Goal: Task Accomplishment & Management: Manage account settings

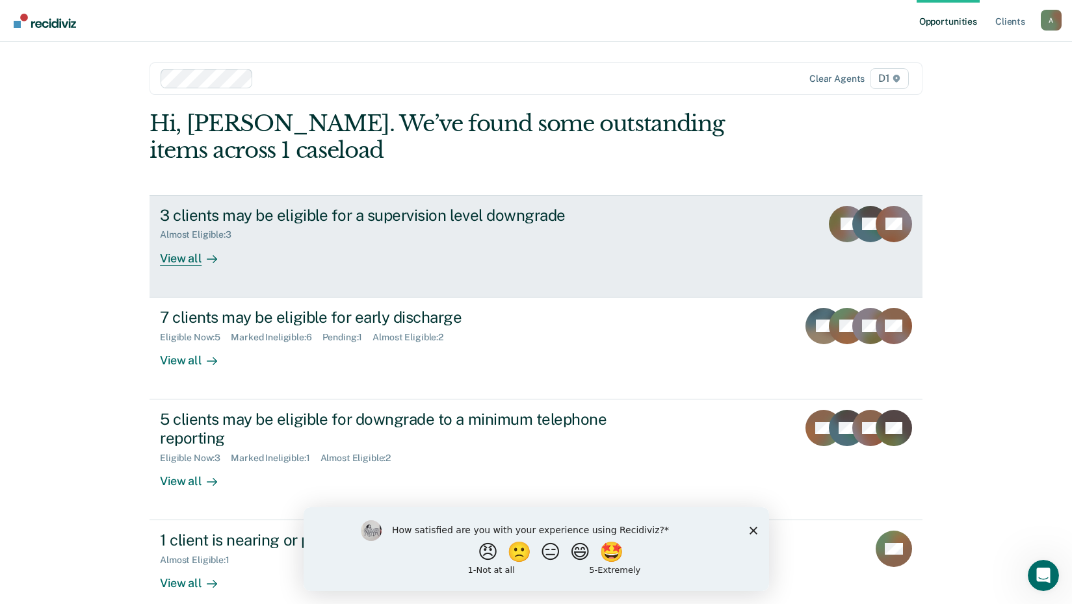
click at [275, 255] on div "3 clients may be eligible for a supervision level downgrade Almost Eligible : 3…" at bounding box center [403, 236] width 487 height 60
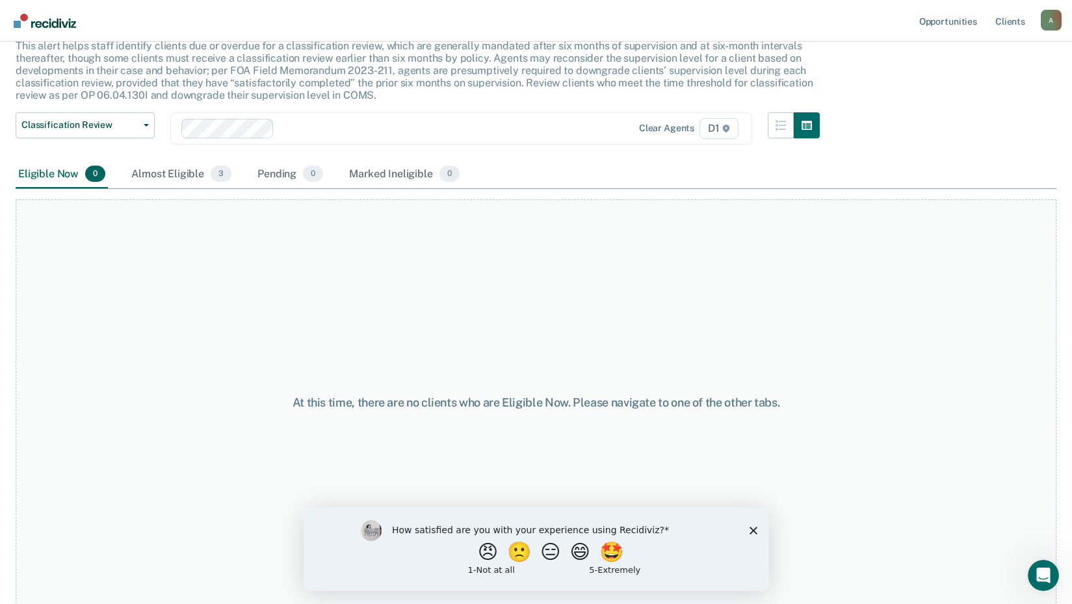
scroll to position [89, 0]
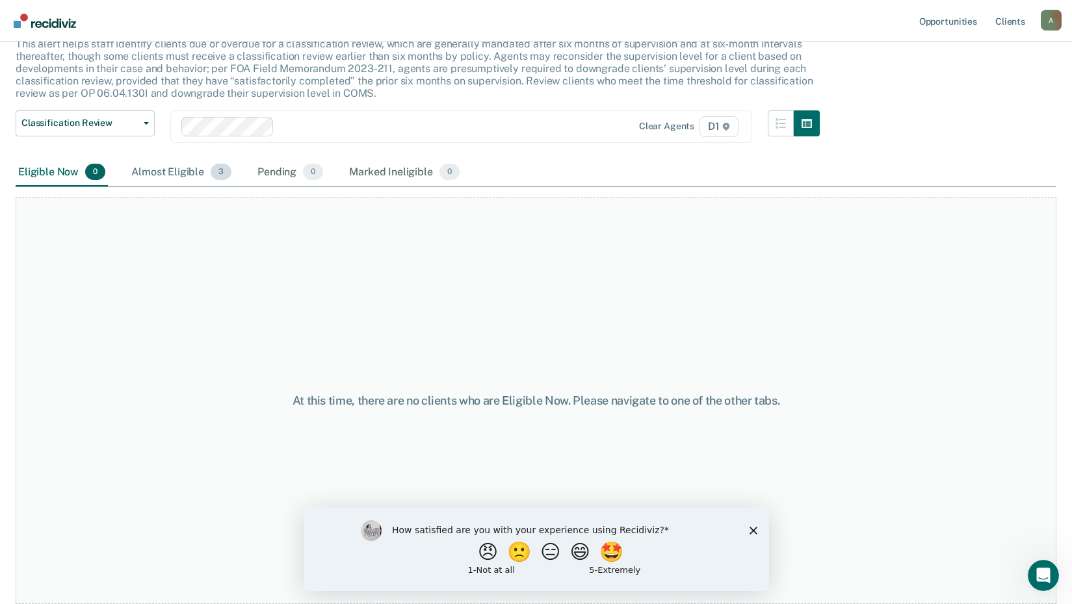
click at [220, 179] on span "3" at bounding box center [221, 172] width 21 height 17
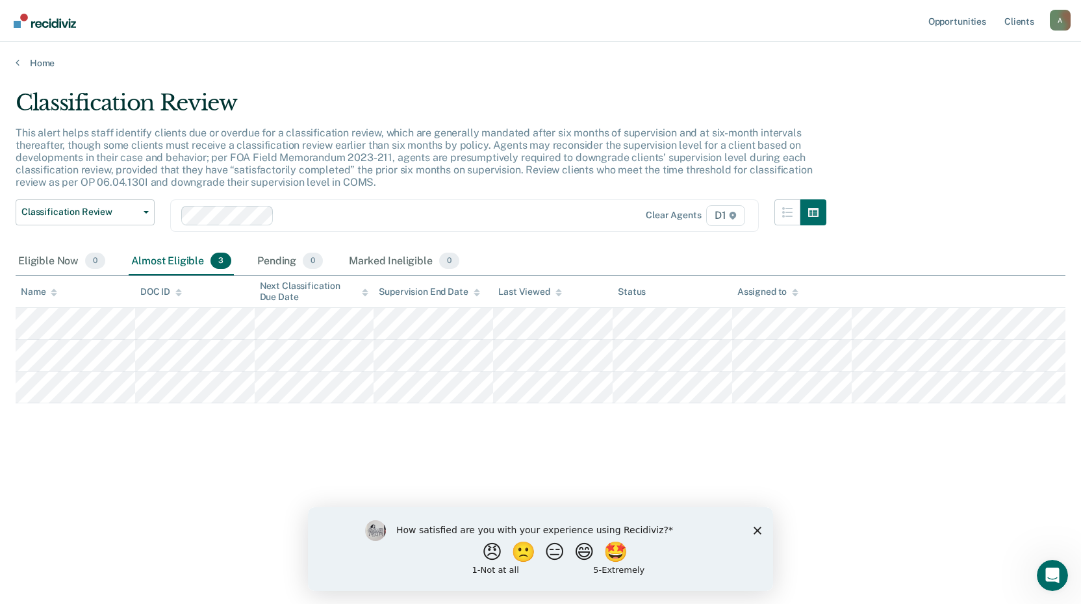
click at [172, 470] on div "Classification Review This alert helps staff identify clients due or overdue fo…" at bounding box center [541, 298] width 1050 height 417
click at [44, 66] on link "Home" at bounding box center [541, 63] width 1050 height 12
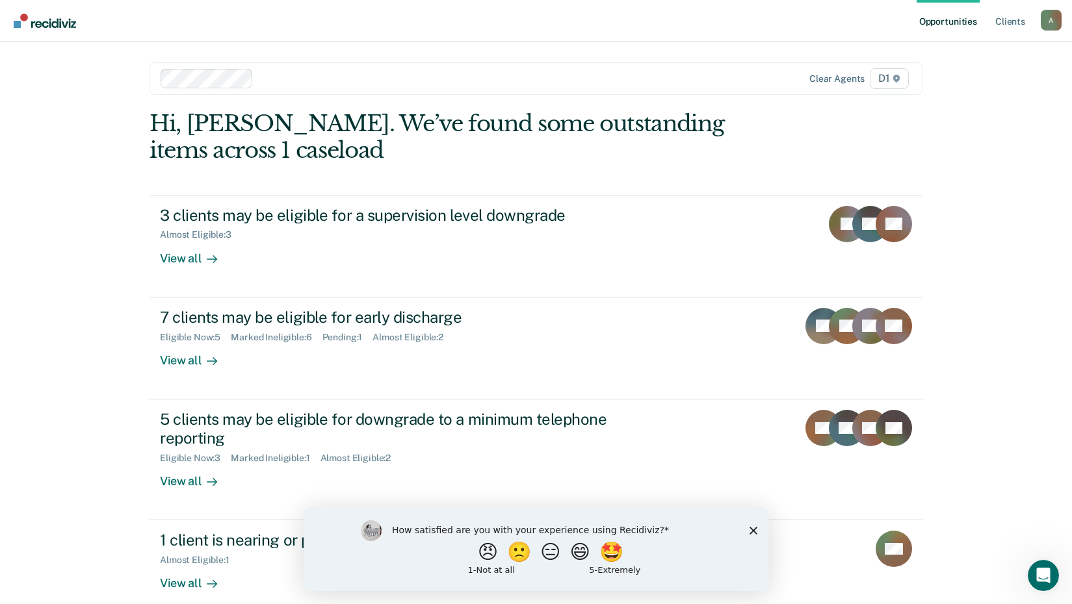
click at [74, 292] on div "Opportunities Client s [EMAIL_ADDRESS][US_STATE][DOMAIN_NAME] A Profile How it …" at bounding box center [536, 337] width 1072 height 675
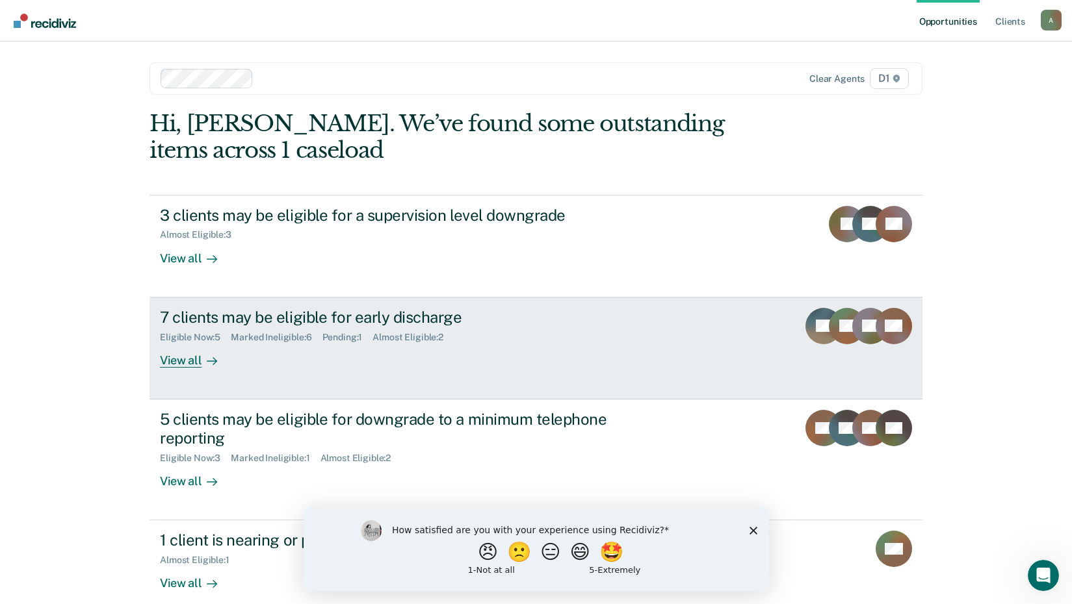
click at [166, 359] on div "View all" at bounding box center [196, 354] width 73 height 25
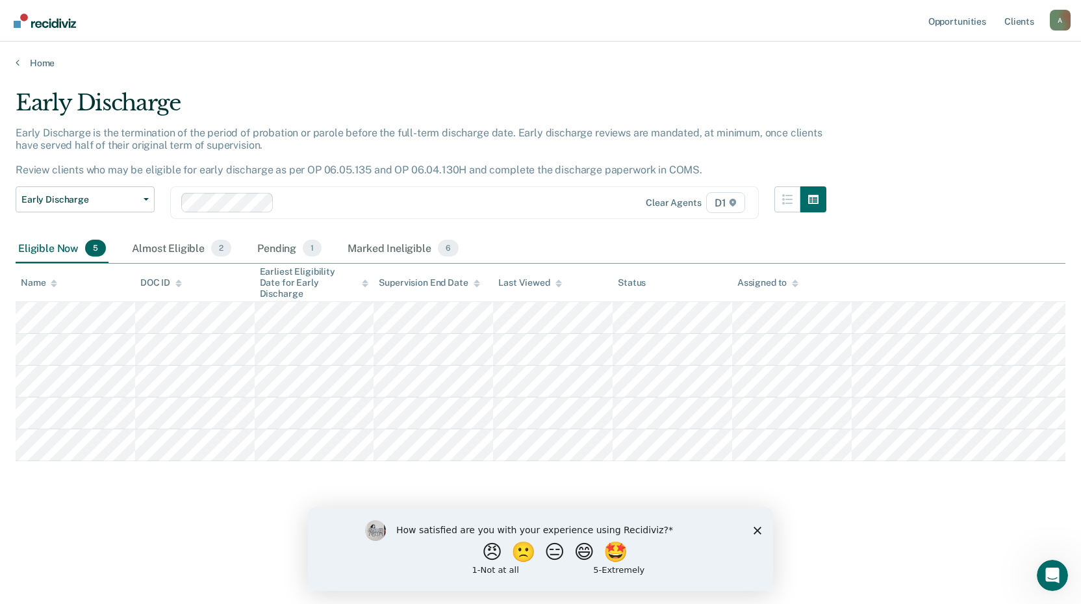
click at [106, 519] on div "Early Discharge Early Discharge is the termination of the period of probation o…" at bounding box center [541, 319] width 1050 height 459
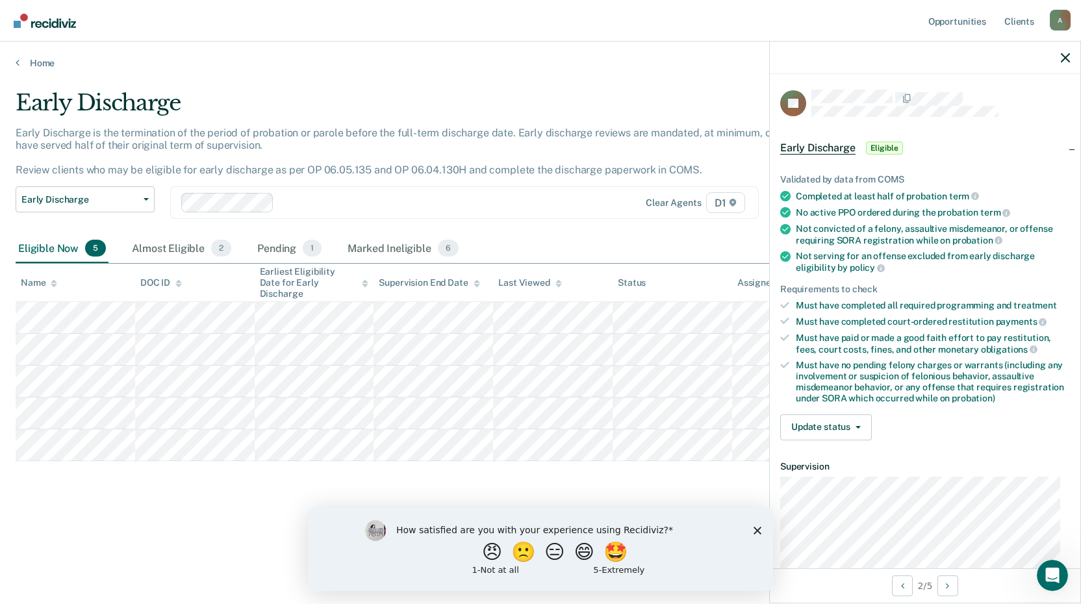
click at [842, 452] on article "SL Early Discharge Eligible Validated by data from COMS Completed at least half…" at bounding box center [925, 395] width 290 height 611
click at [840, 428] on button "Update status" at bounding box center [826, 428] width 92 height 26
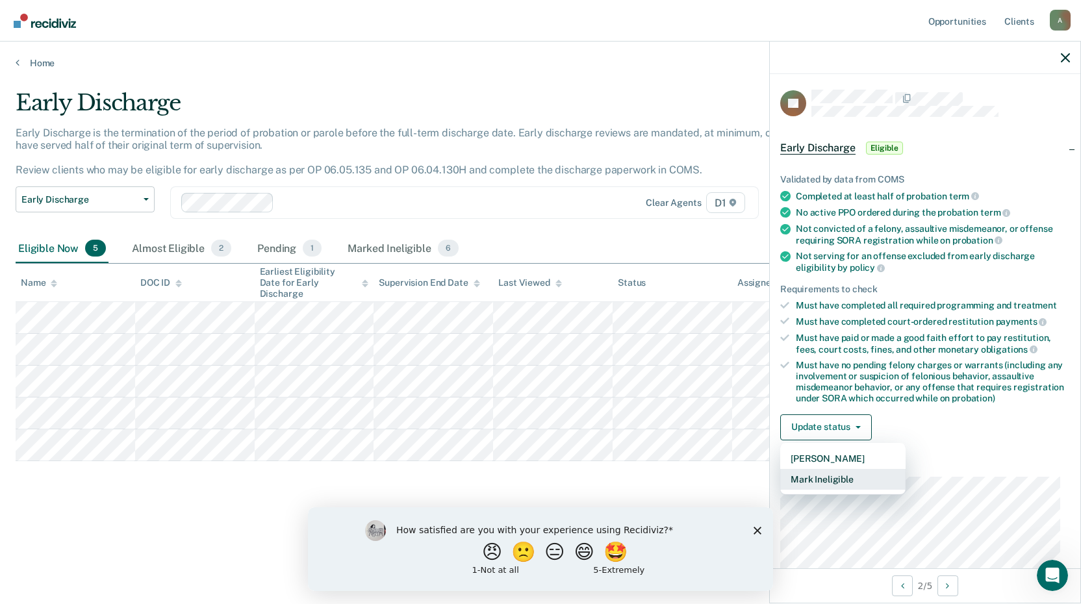
click at [845, 478] on button "Mark Ineligible" at bounding box center [842, 479] width 125 height 21
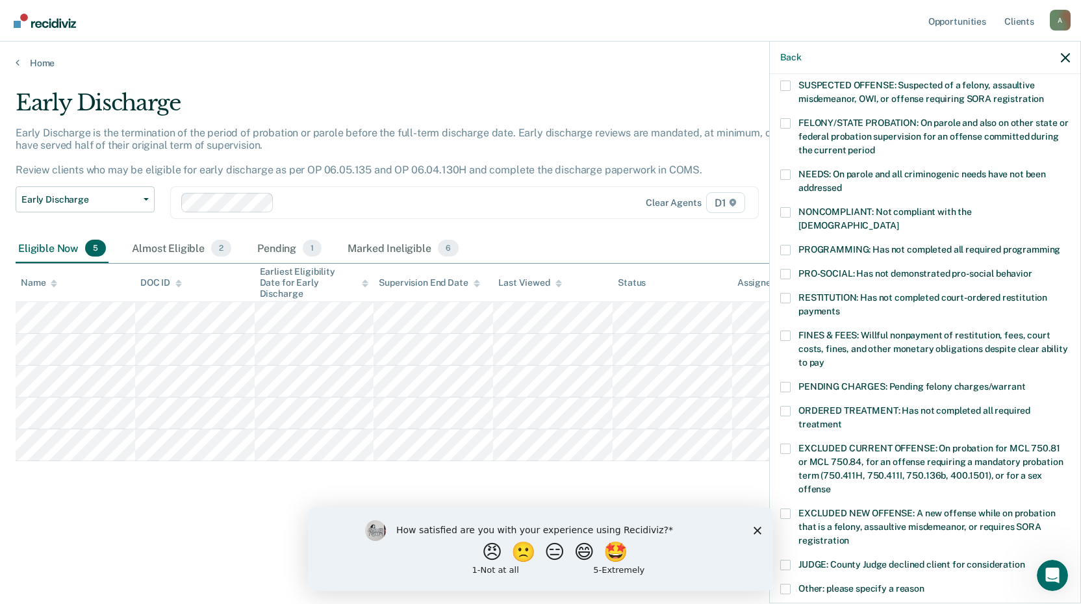
scroll to position [195, 0]
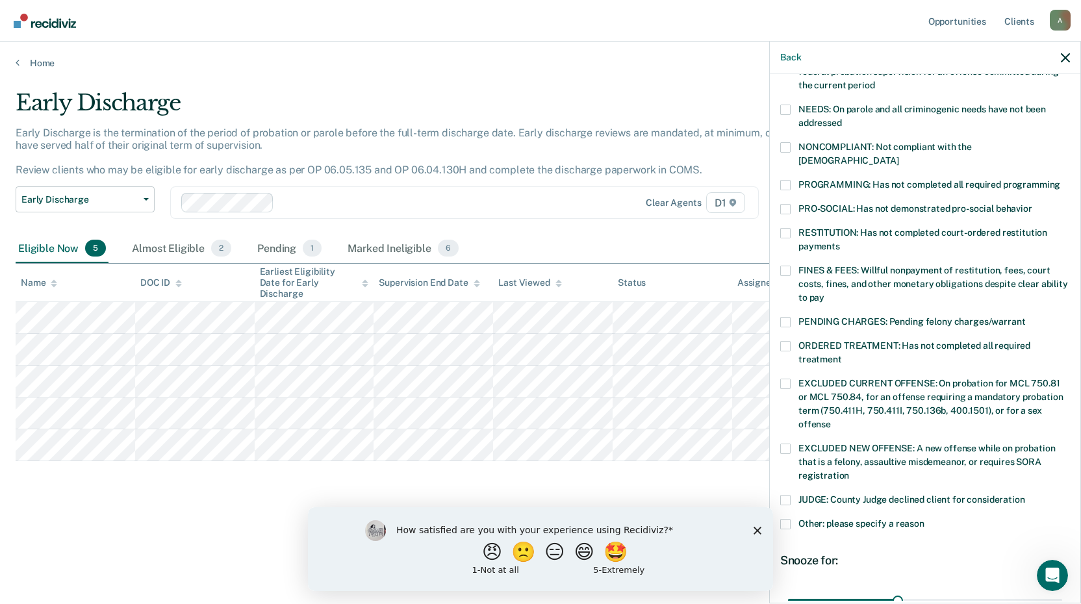
click at [830, 519] on span "Other: please specify a reason" at bounding box center [862, 524] width 126 height 10
click at [925, 519] on input "Other: please specify a reason" at bounding box center [925, 519] width 0 height 0
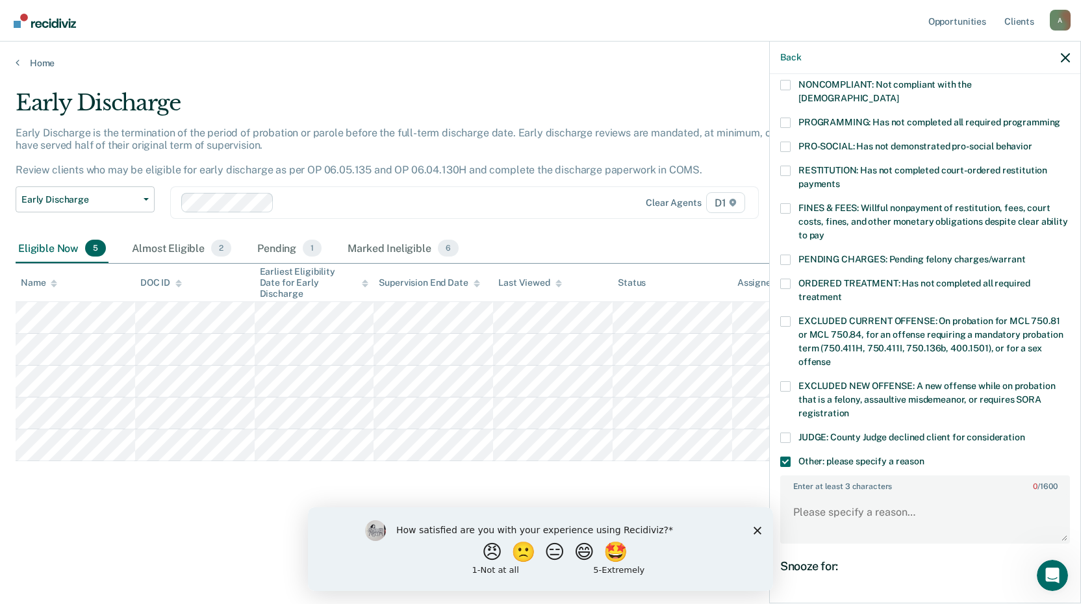
scroll to position [325, 0]
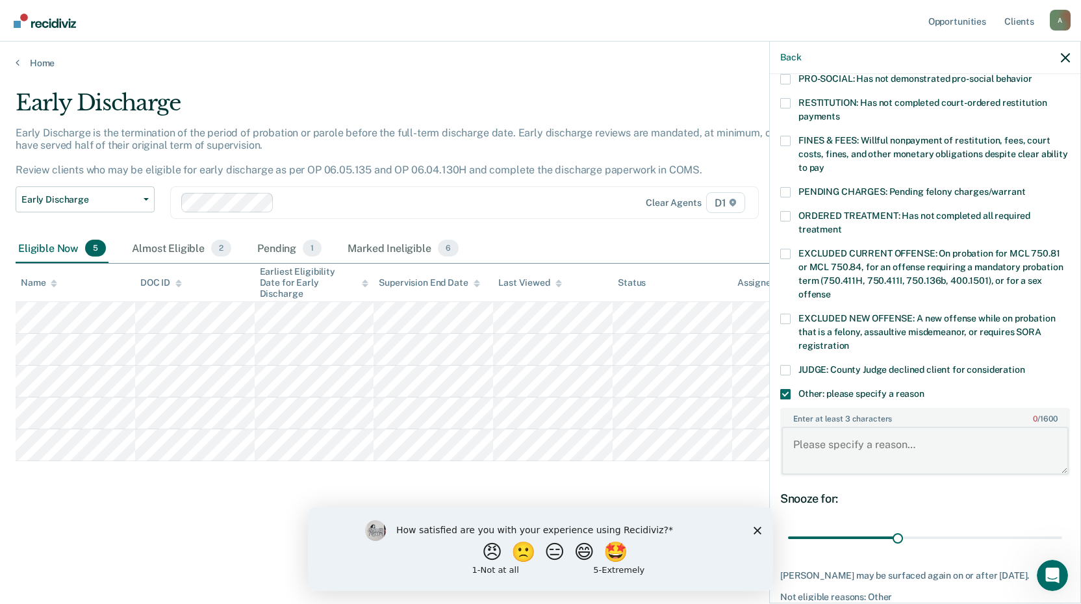
click at [858, 449] on textarea "Enter at least 3 characters 0 / 1600" at bounding box center [925, 451] width 287 height 48
type textarea "Offense resulted in the death of a person."
click at [913, 389] on span "Other: please specify a reason" at bounding box center [862, 394] width 126 height 10
click at [925, 389] on input "Other: please specify a reason" at bounding box center [925, 389] width 0 height 0
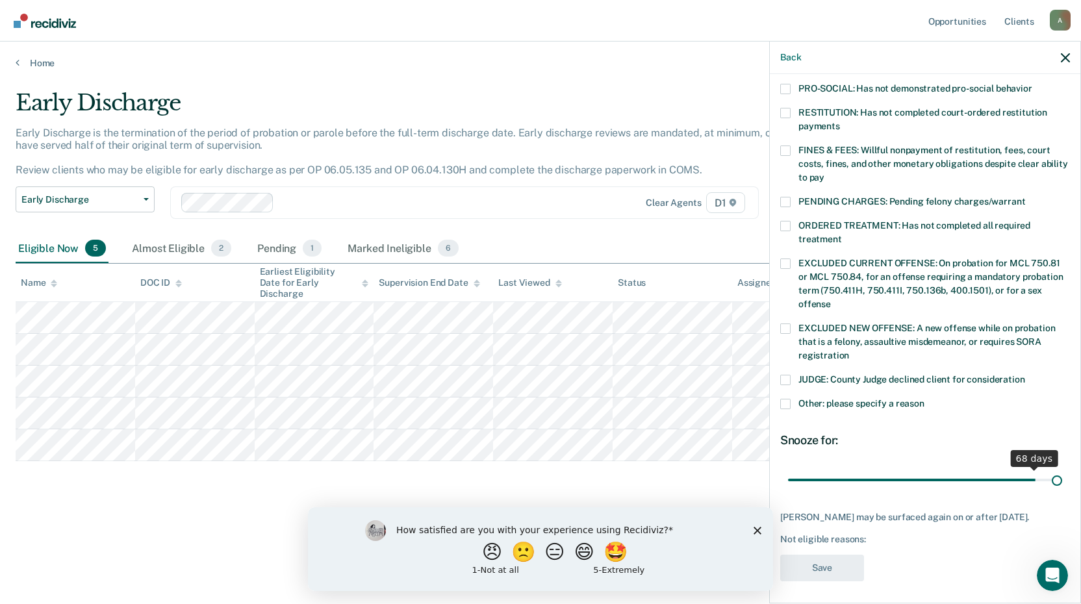
scroll to position [304, 0]
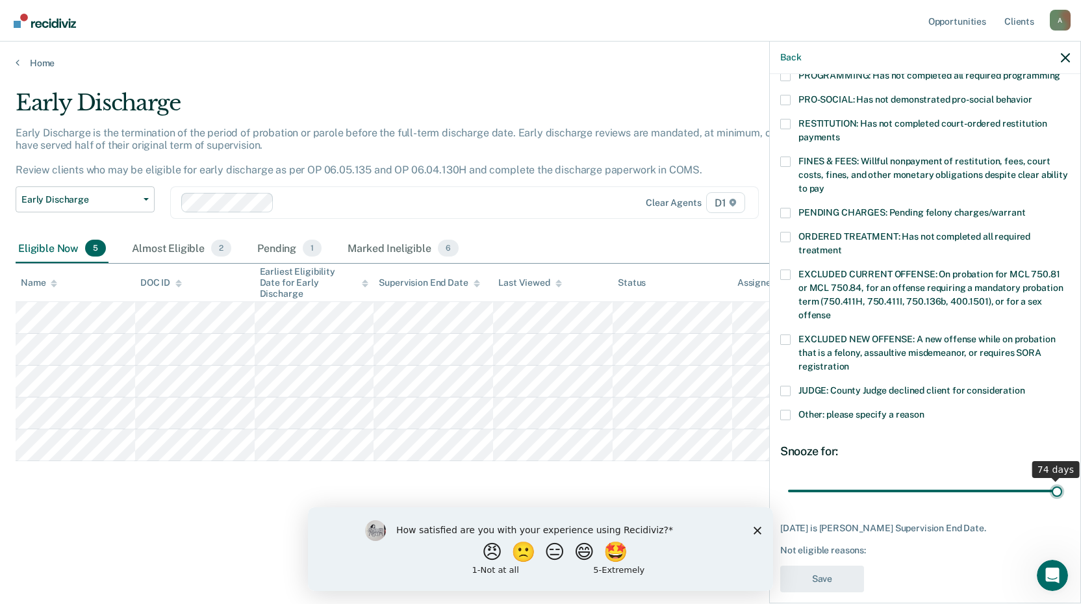
drag, startPoint x: 894, startPoint y: 466, endPoint x: 1057, endPoint y: 463, distance: 162.5
type input "74"
click at [1057, 480] on input "range" at bounding box center [925, 491] width 274 height 23
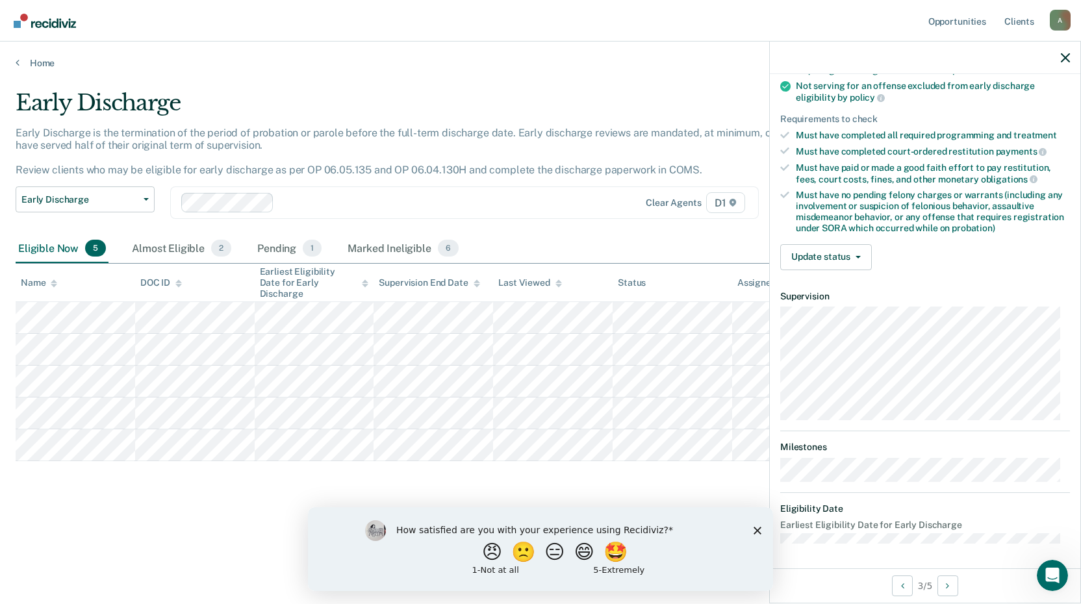
scroll to position [0, 0]
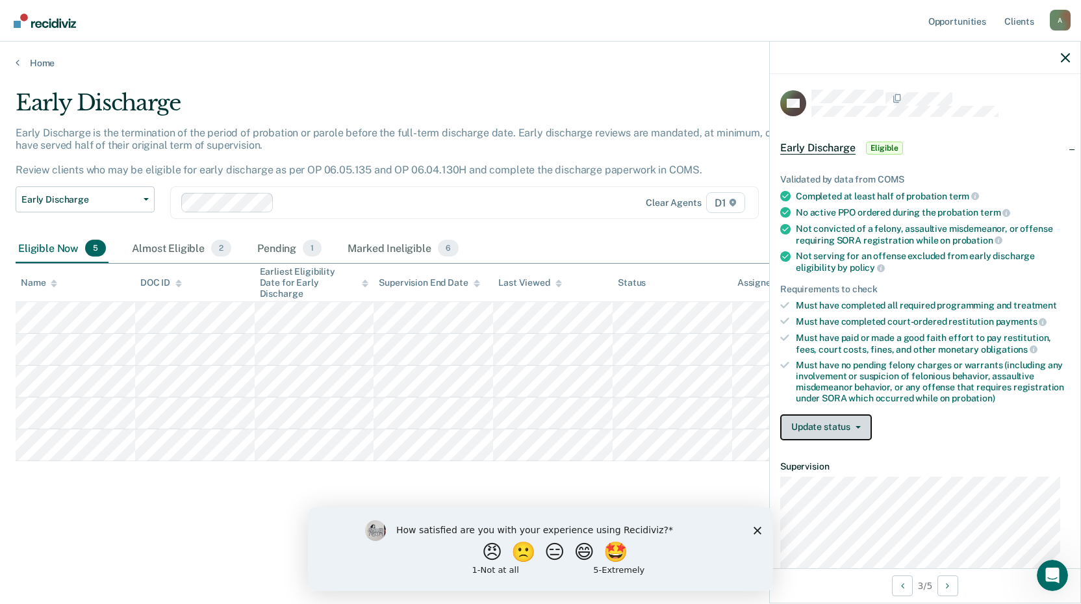
click at [848, 424] on button "Update status" at bounding box center [826, 428] width 92 height 26
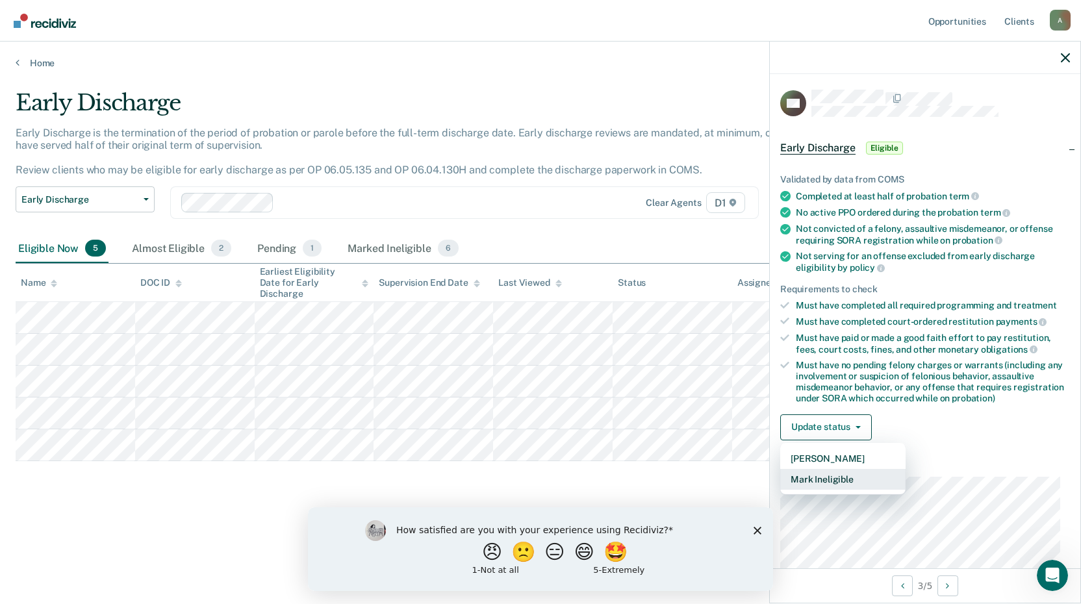
click at [848, 482] on button "Mark Ineligible" at bounding box center [842, 479] width 125 height 21
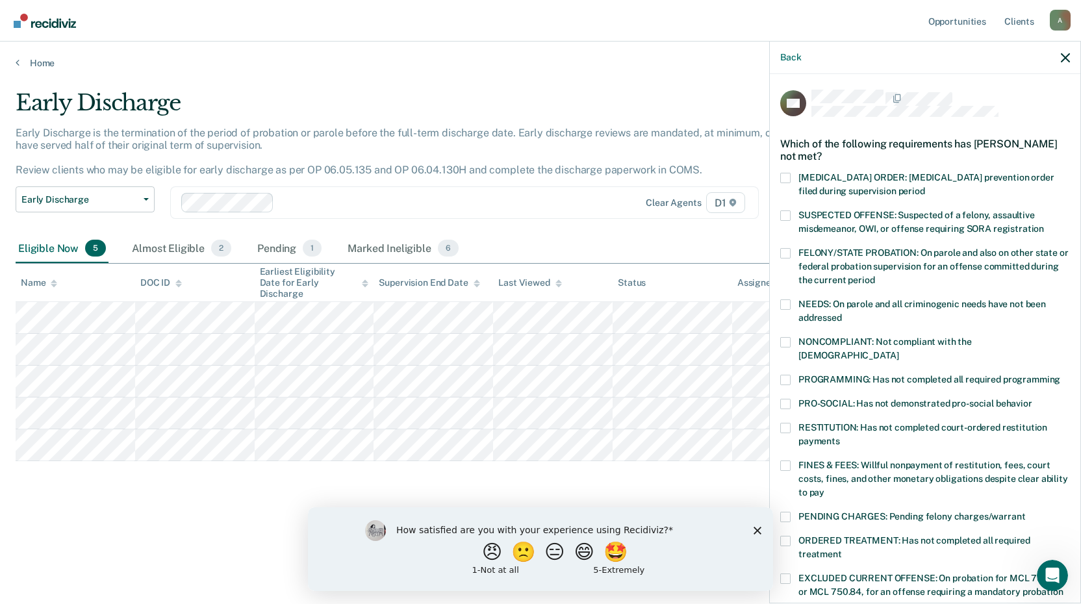
click at [857, 460] on span "FINES & FEES: Willful nonpayment of restitution, fees, court costs, fines, and …" at bounding box center [934, 479] width 270 height 38
click at [825, 488] on input "FINES & FEES: Willful nonpayment of restitution, fees, court costs, fines, and …" at bounding box center [825, 488] width 0 height 0
click at [875, 422] on span "RESTITUTION: Has not completed court-ordered restitution payments" at bounding box center [923, 434] width 249 height 24
click at [840, 437] on input "RESTITUTION: Has not completed court-ordered restitution payments" at bounding box center [840, 437] width 0 height 0
click at [871, 461] on label "FINES & FEES: Willful nonpayment of restitution, fees, court costs, fines, and …" at bounding box center [925, 481] width 290 height 41
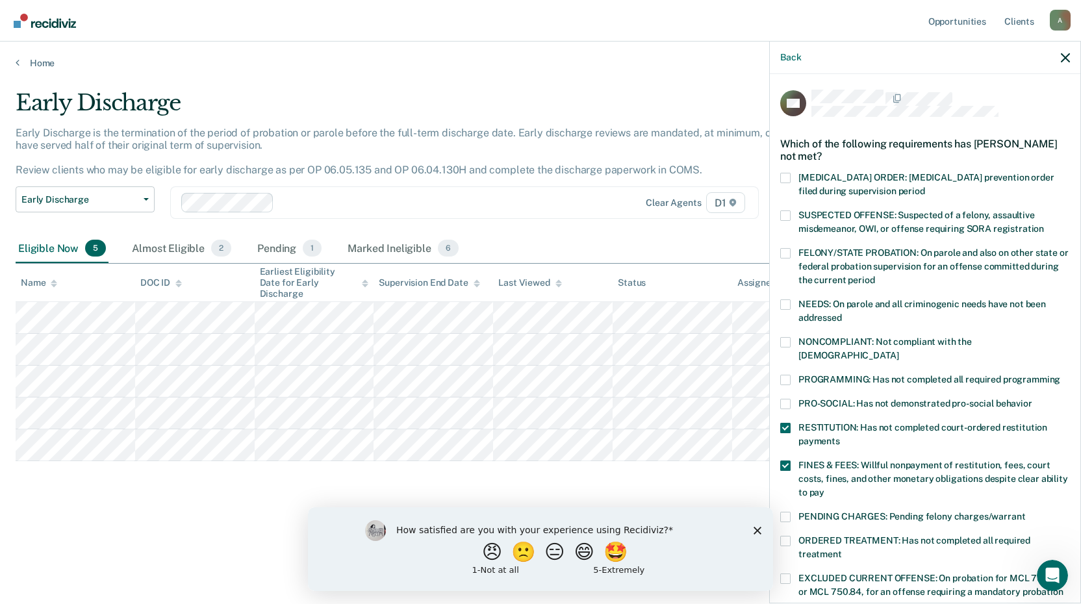
click at [825, 488] on input "FINES & FEES: Willful nonpayment of restitution, fees, court costs, fines, and …" at bounding box center [825, 488] width 0 height 0
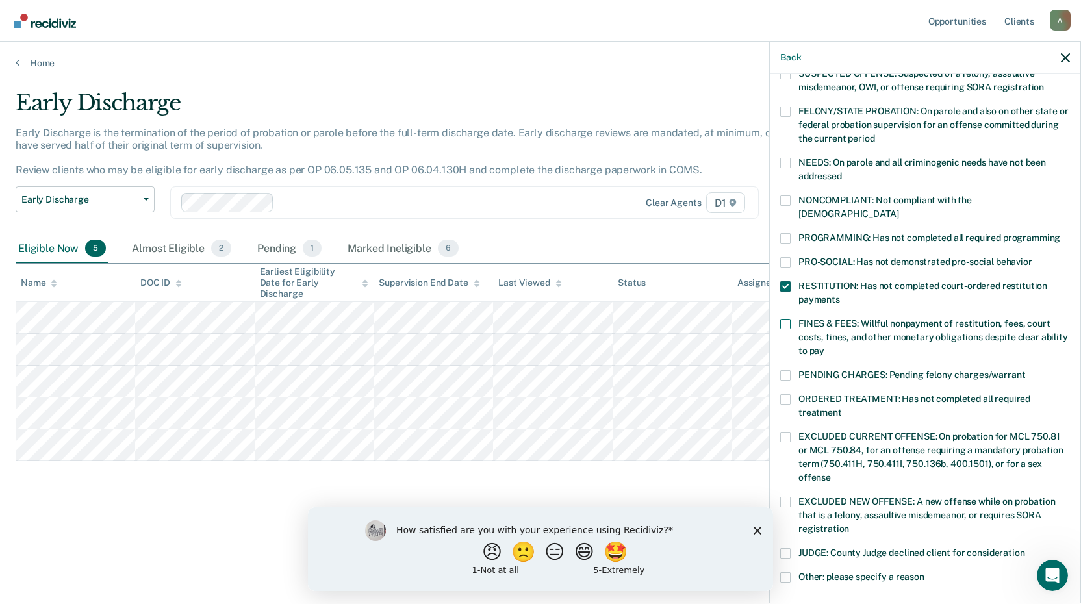
scroll to position [304, 0]
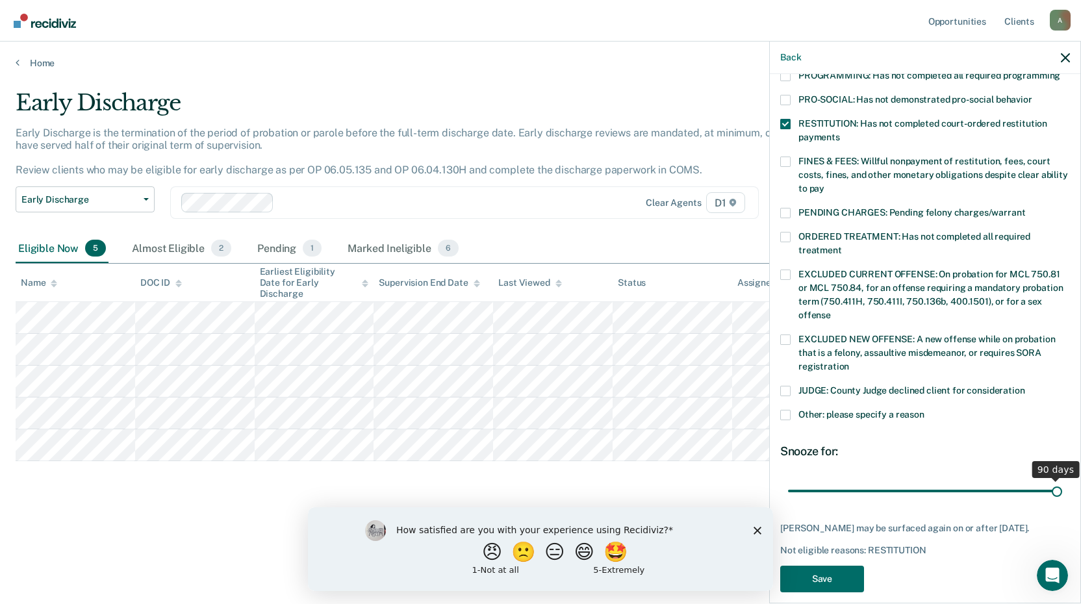
drag, startPoint x: 879, startPoint y: 476, endPoint x: 1064, endPoint y: 474, distance: 185.2
type input "90"
click at [1062, 480] on input "range" at bounding box center [925, 491] width 274 height 23
click at [829, 575] on button "Save" at bounding box center [822, 579] width 84 height 27
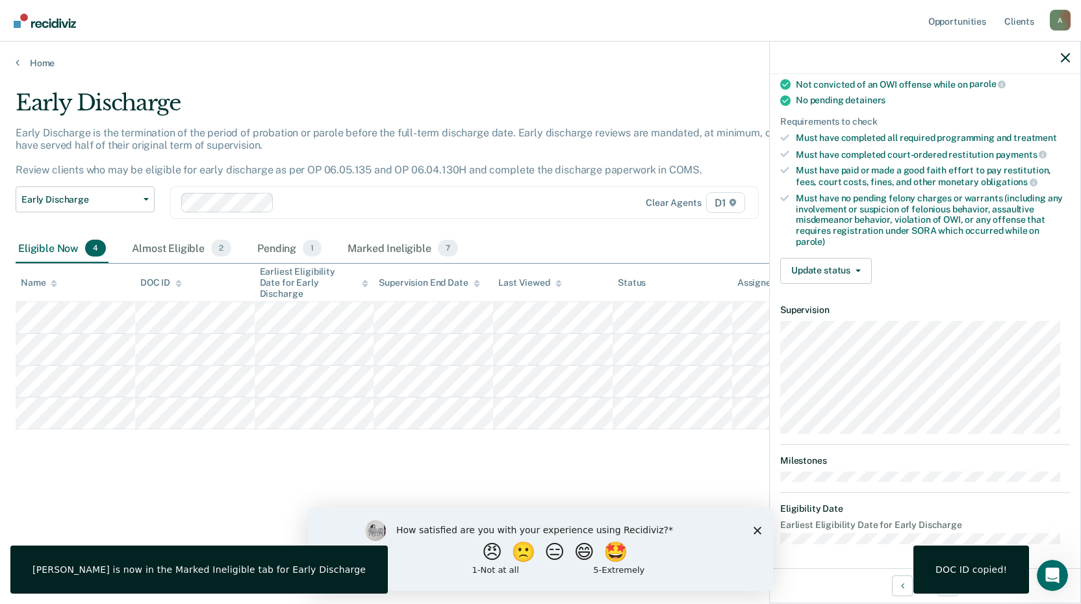
scroll to position [267, 0]
click at [814, 270] on button "Update status" at bounding box center [826, 270] width 92 height 26
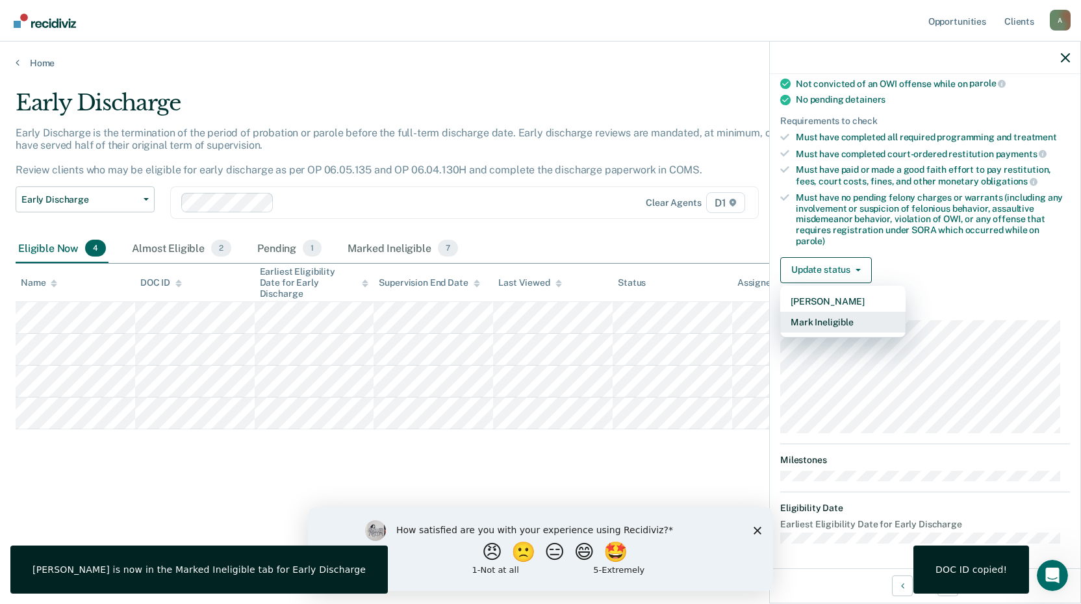
click at [843, 320] on button "Mark Ineligible" at bounding box center [842, 322] width 125 height 21
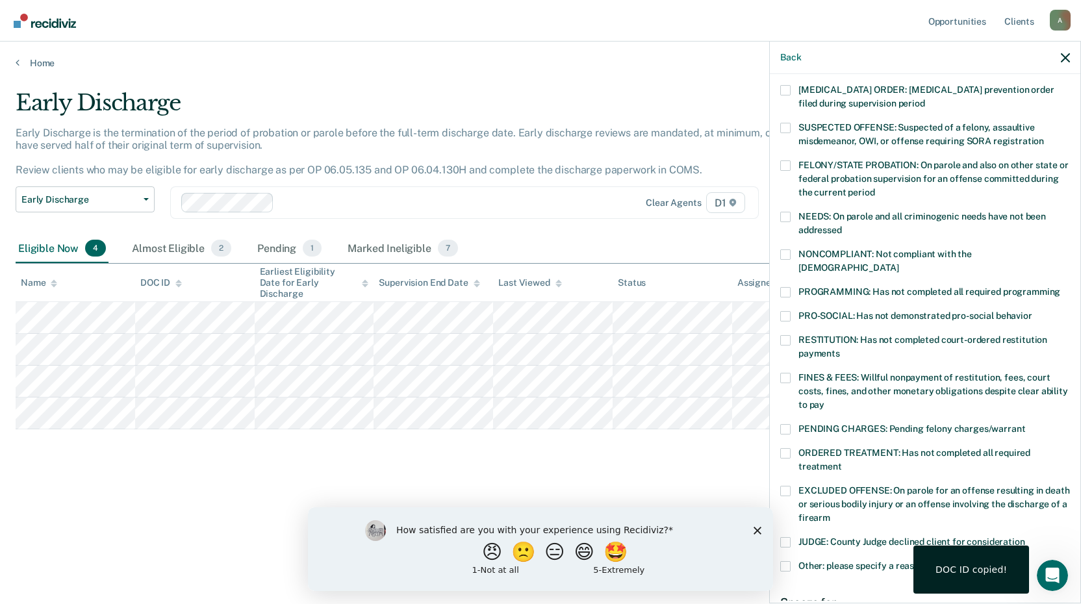
scroll to position [0, 0]
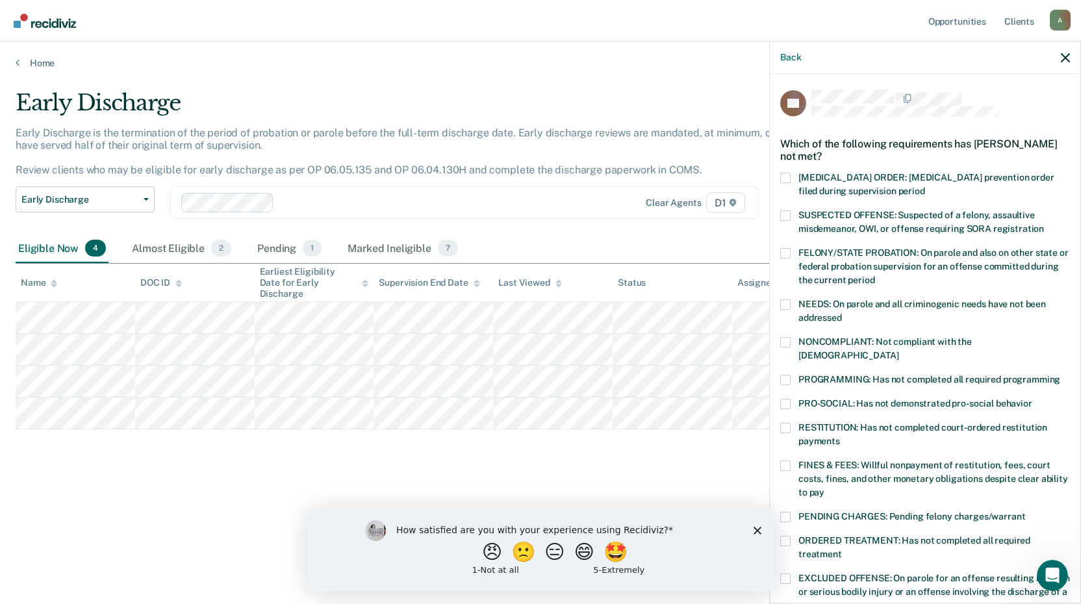
click at [842, 212] on span "SUSPECTED OFFENSE: Suspected of a felony, assaultive misdemeanor, OWI, or offen…" at bounding box center [922, 222] width 246 height 24
click at [1044, 224] on input "SUSPECTED OFFENSE: Suspected of a felony, assaultive misdemeanor, OWI, or offen…" at bounding box center [1044, 224] width 0 height 0
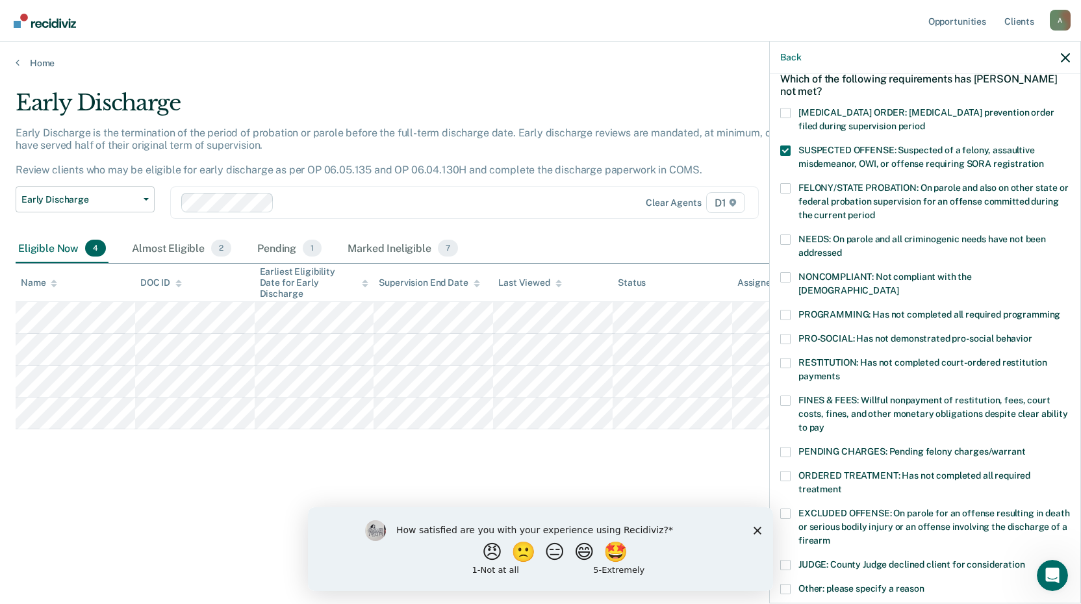
scroll to position [130, 0]
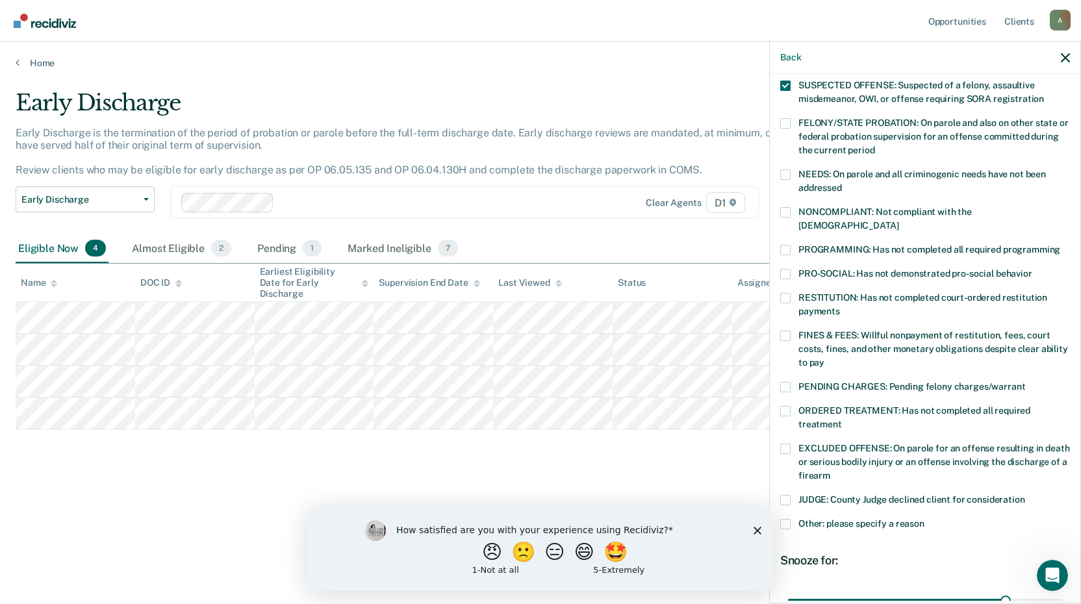
click at [888, 381] on span "PENDING CHARGES: Pending felony charges/warrant" at bounding box center [912, 386] width 227 height 10
click at [1025, 382] on input "PENDING CHARGES: Pending felony charges/warrant" at bounding box center [1025, 382] width 0 height 0
click at [888, 381] on span "PENDING CHARGES: Pending felony charges/warrant" at bounding box center [912, 386] width 227 height 10
click at [1025, 382] on input "PENDING CHARGES: Pending felony charges/warrant" at bounding box center [1025, 382] width 0 height 0
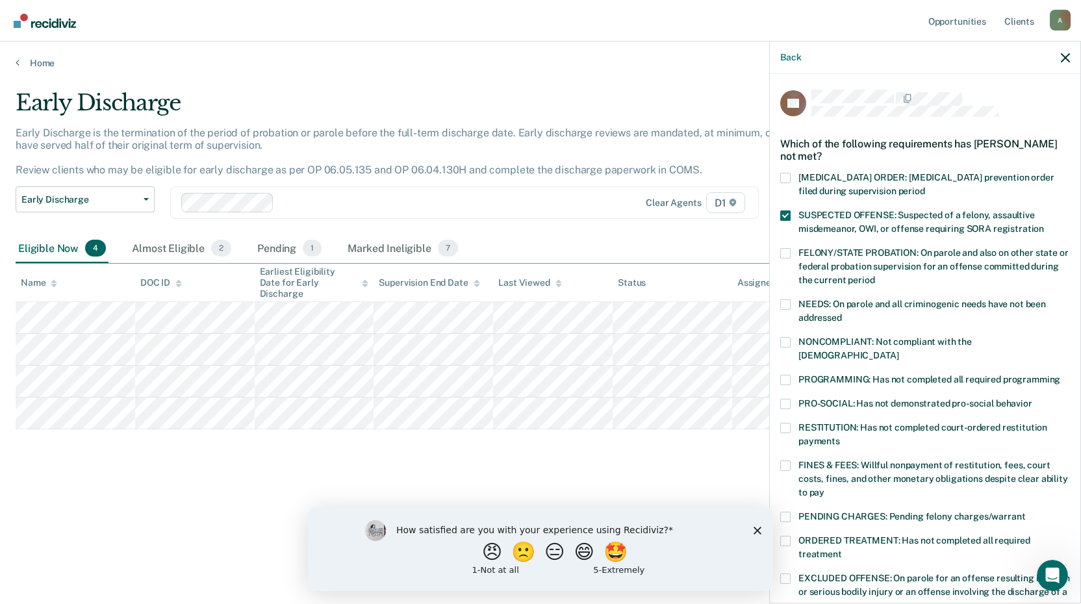
click at [859, 344] on span "NONCOMPLIANT: Not compliant with the [DEMOGRAPHIC_DATA]" at bounding box center [886, 349] width 174 height 24
click at [899, 351] on input "NONCOMPLIANT: Not compliant with the [DEMOGRAPHIC_DATA]" at bounding box center [899, 351] width 0 height 0
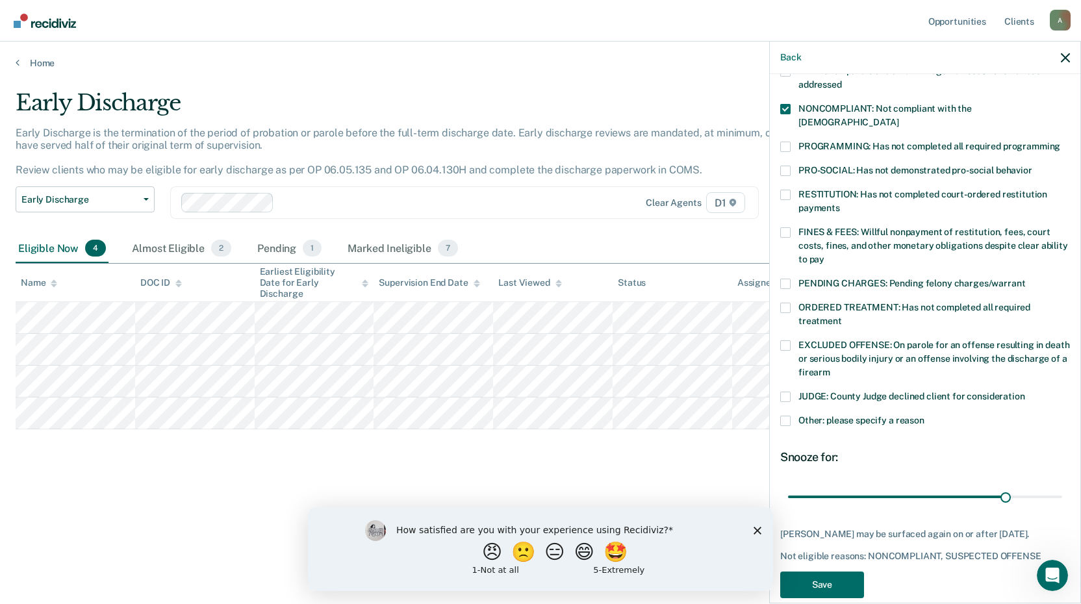
scroll to position [250, 0]
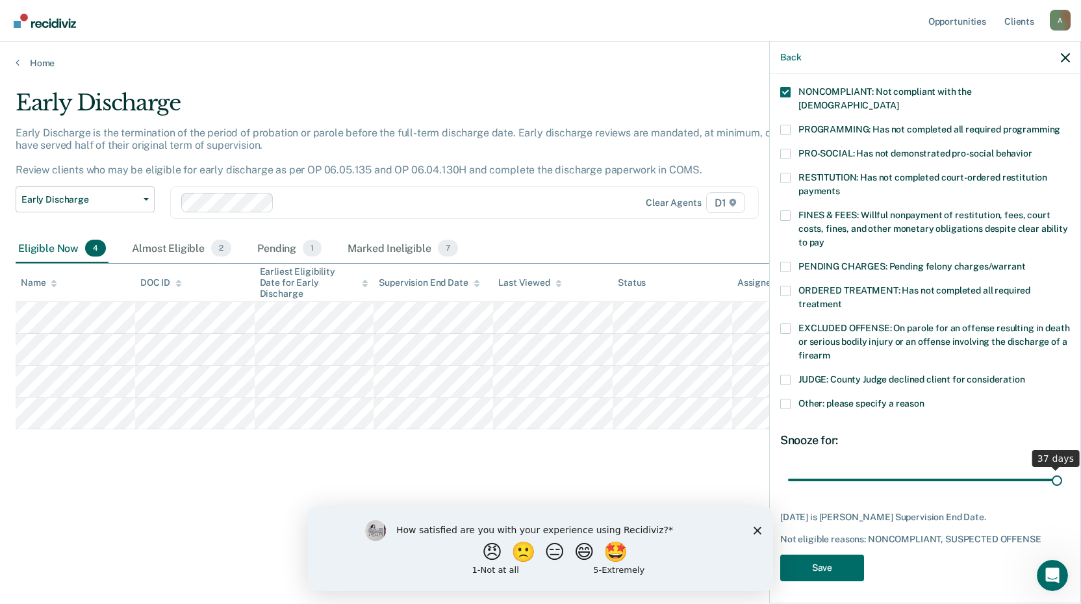
drag, startPoint x: 999, startPoint y: 467, endPoint x: 1044, endPoint y: 463, distance: 45.6
type input "37"
click at [1044, 469] on input "range" at bounding box center [925, 480] width 274 height 23
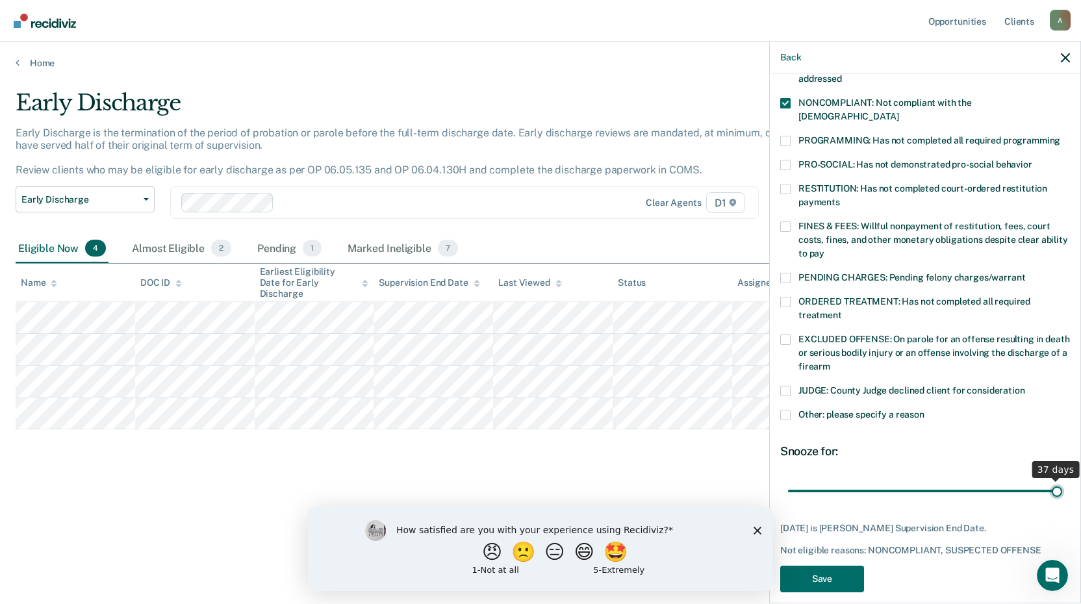
drag, startPoint x: 1046, startPoint y: 473, endPoint x: 1061, endPoint y: 473, distance: 14.9
click at [1061, 480] on input "range" at bounding box center [925, 491] width 274 height 23
click at [849, 571] on button "Save" at bounding box center [822, 579] width 84 height 27
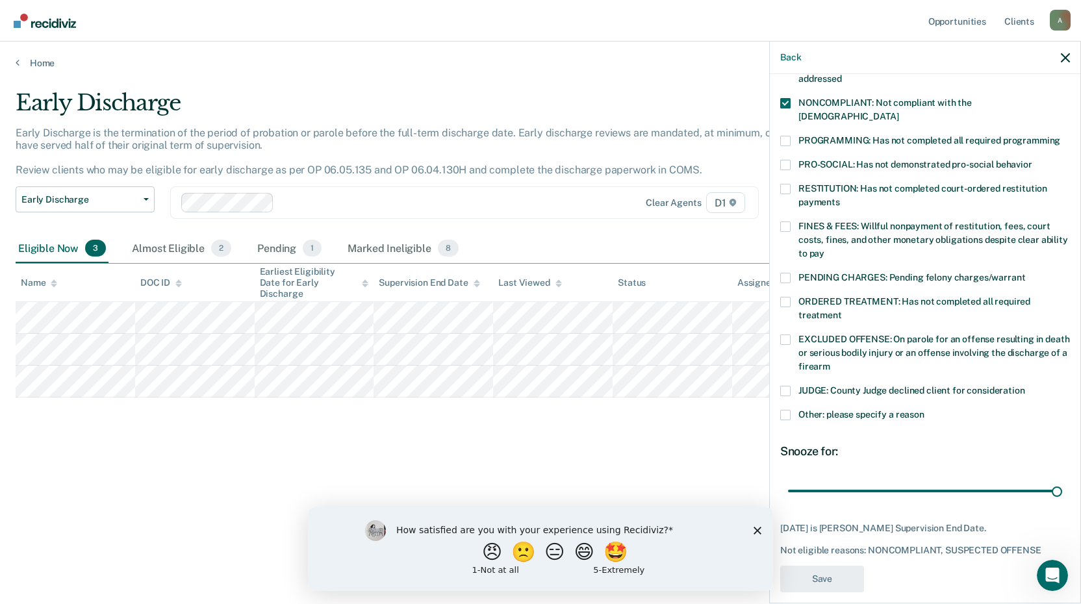
scroll to position [170, 0]
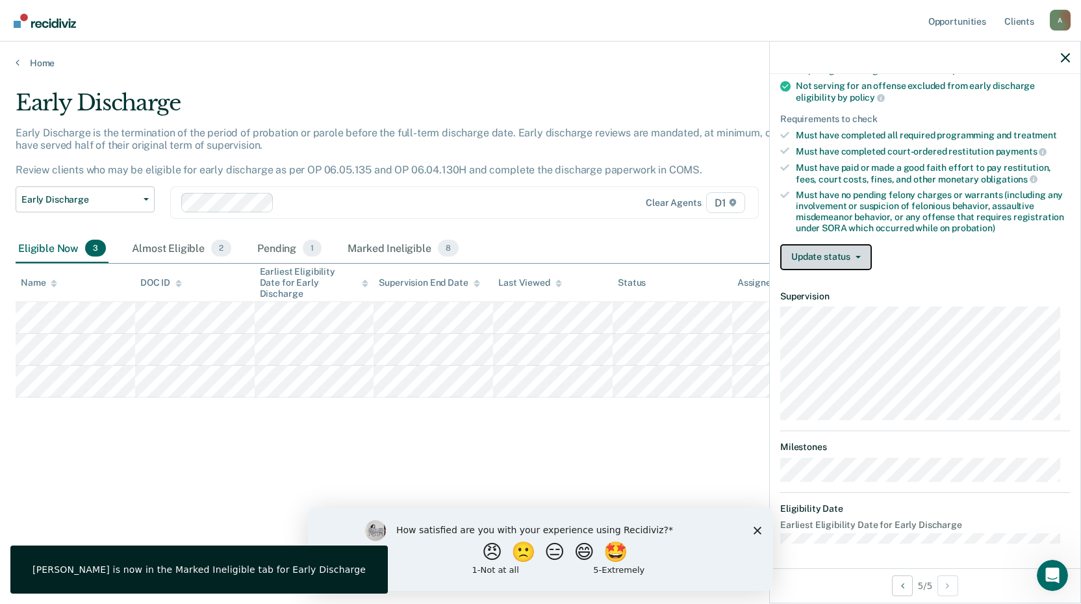
click at [855, 252] on button "Update status" at bounding box center [826, 257] width 92 height 26
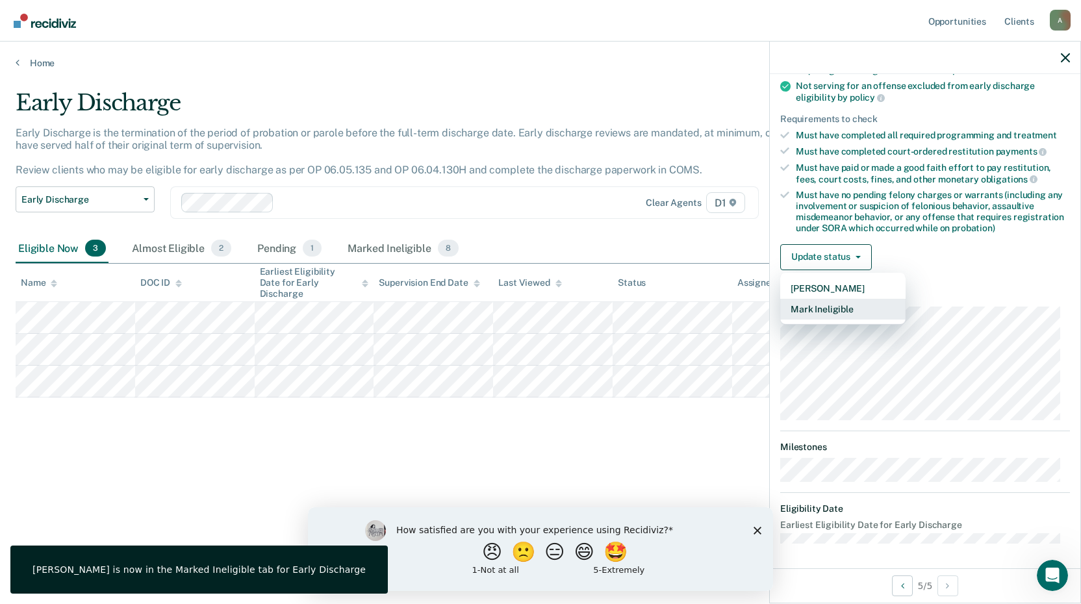
click at [868, 305] on button "Mark Ineligible" at bounding box center [842, 309] width 125 height 21
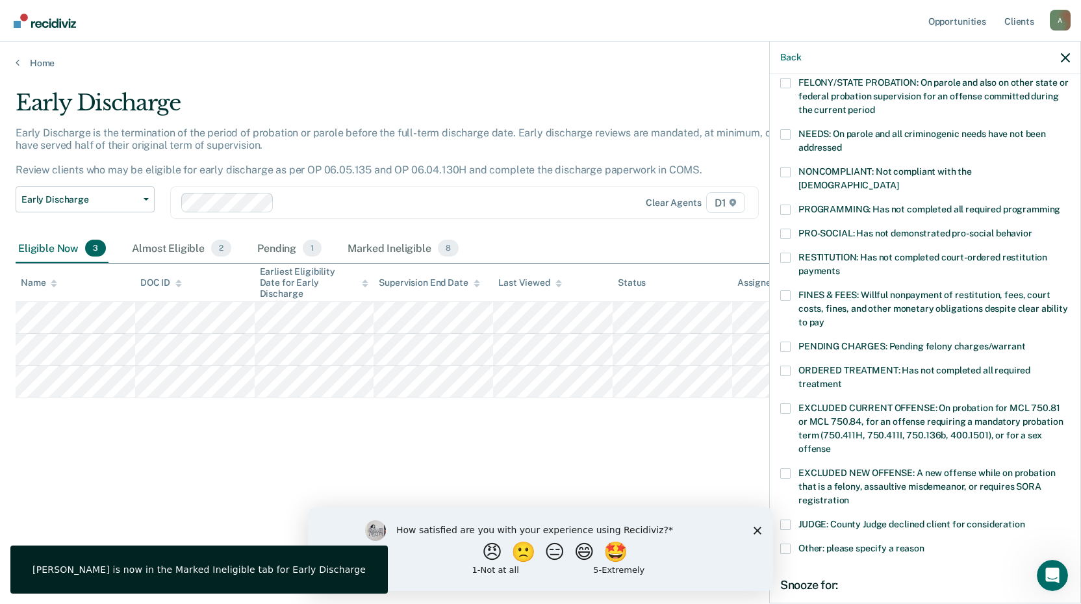
click at [851, 204] on span "PROGRAMMING: Has not completed all required programming" at bounding box center [930, 209] width 262 height 10
click at [1061, 205] on input "PROGRAMMING: Has not completed all required programming" at bounding box center [1061, 205] width 0 height 0
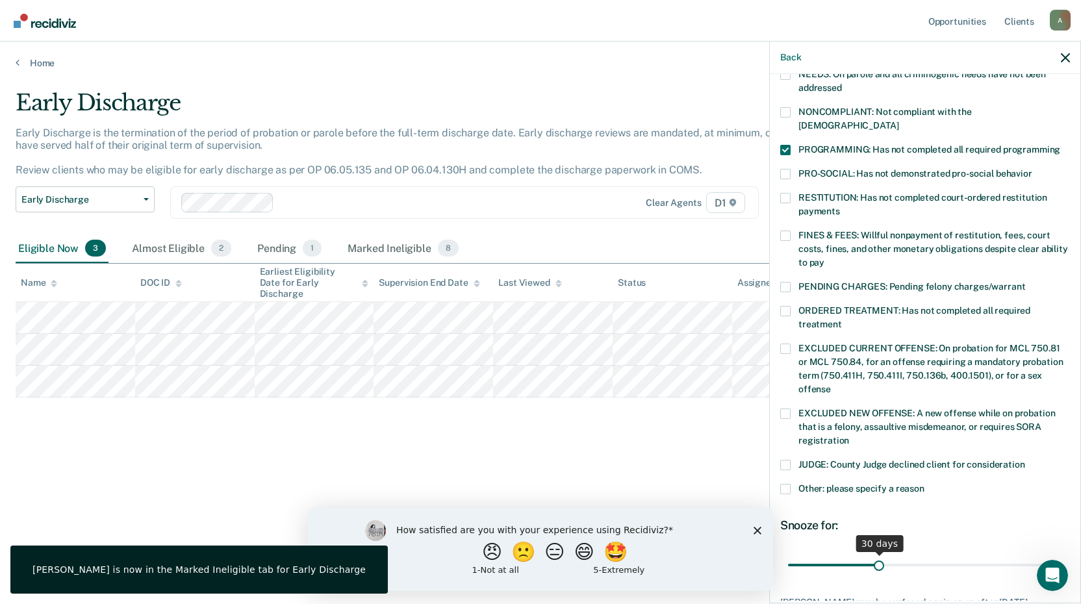
scroll to position [304, 0]
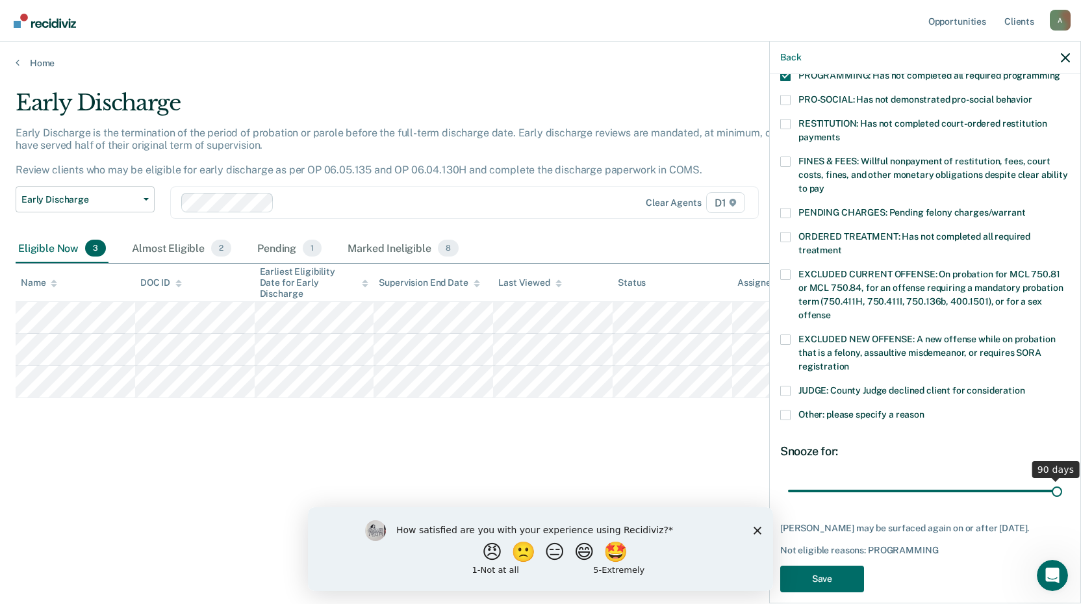
drag, startPoint x: 888, startPoint y: 480, endPoint x: 1086, endPoint y: 479, distance: 198.2
type input "90"
click at [1062, 480] on input "range" at bounding box center [925, 491] width 274 height 23
click at [828, 578] on button "Save" at bounding box center [822, 579] width 84 height 27
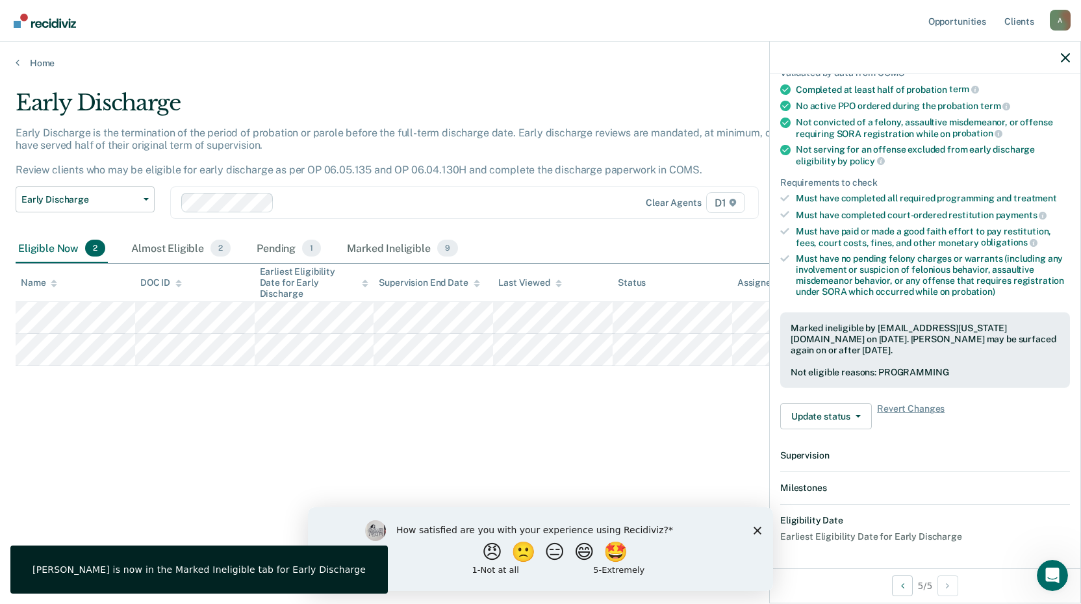
click at [169, 448] on div "Early Discharge Early Discharge is the termination of the period of probation o…" at bounding box center [541, 298] width 1050 height 417
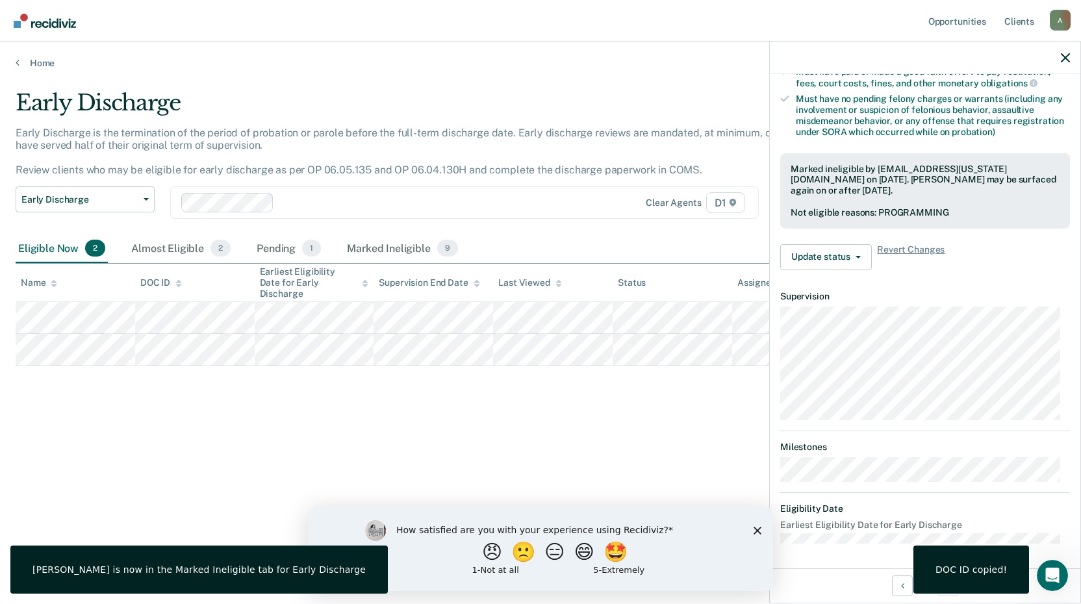
scroll to position [170, 0]
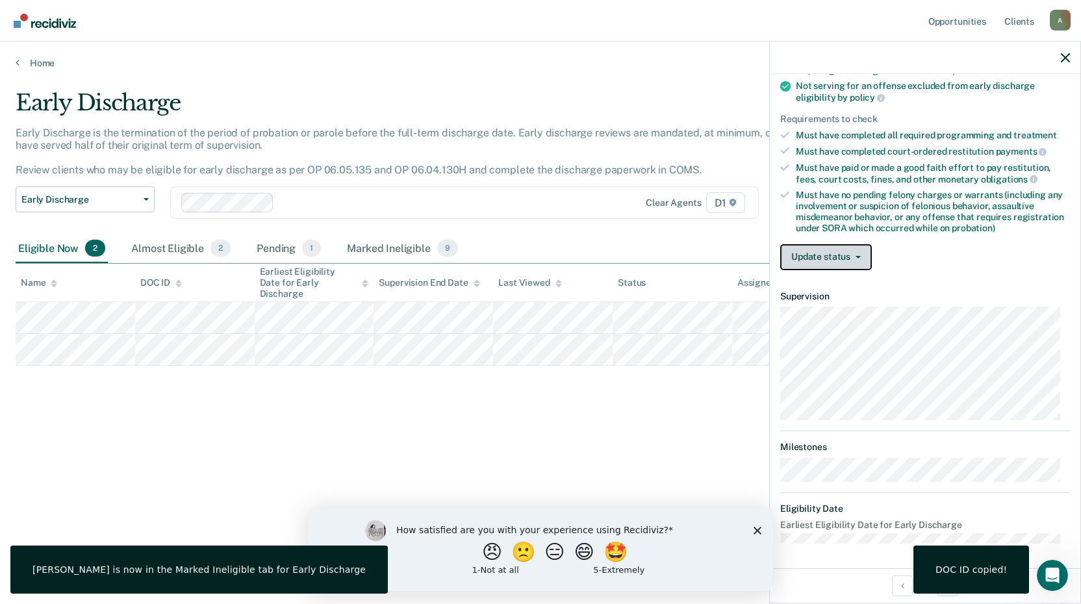
click at [850, 244] on button "Update status" at bounding box center [826, 257] width 92 height 26
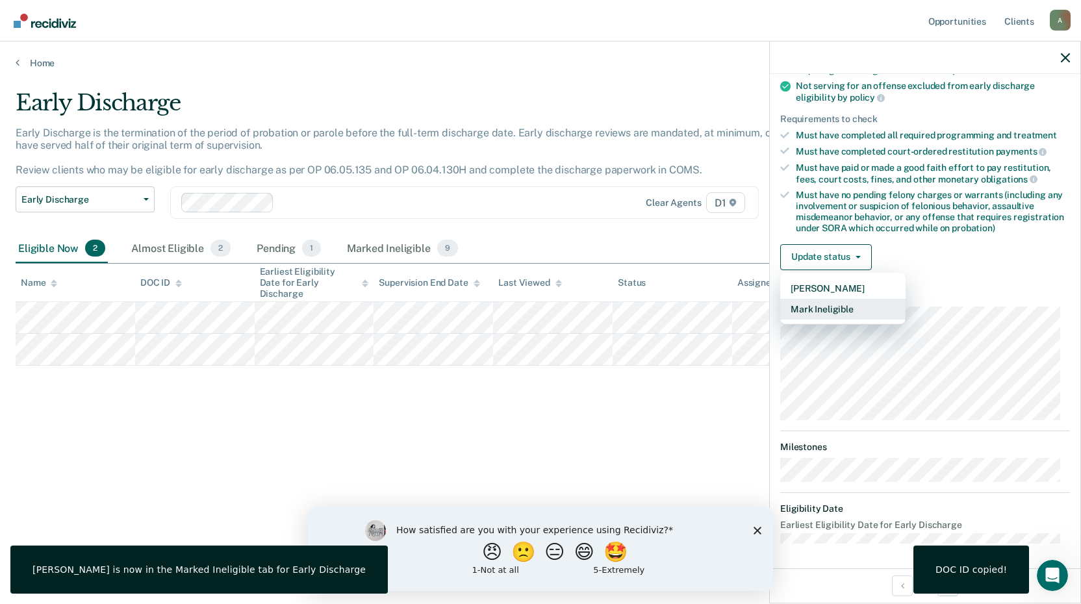
click at [856, 311] on button "Mark Ineligible" at bounding box center [842, 309] width 125 height 21
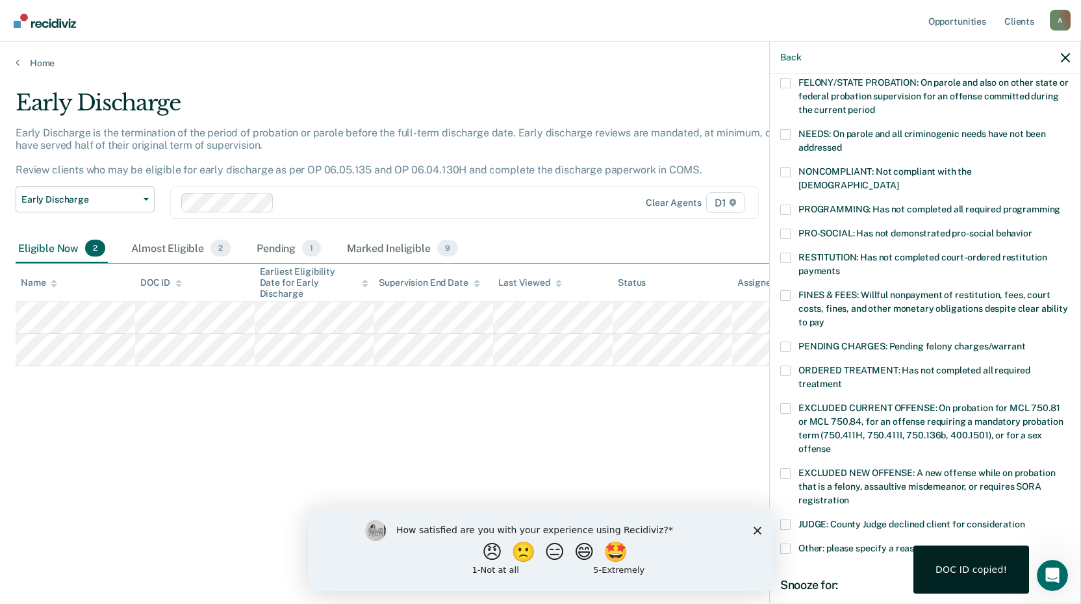
click at [784, 205] on span at bounding box center [785, 210] width 10 height 10
click at [1061, 205] on input "PROGRAMMING: Has not completed all required programming" at bounding box center [1061, 205] width 0 height 0
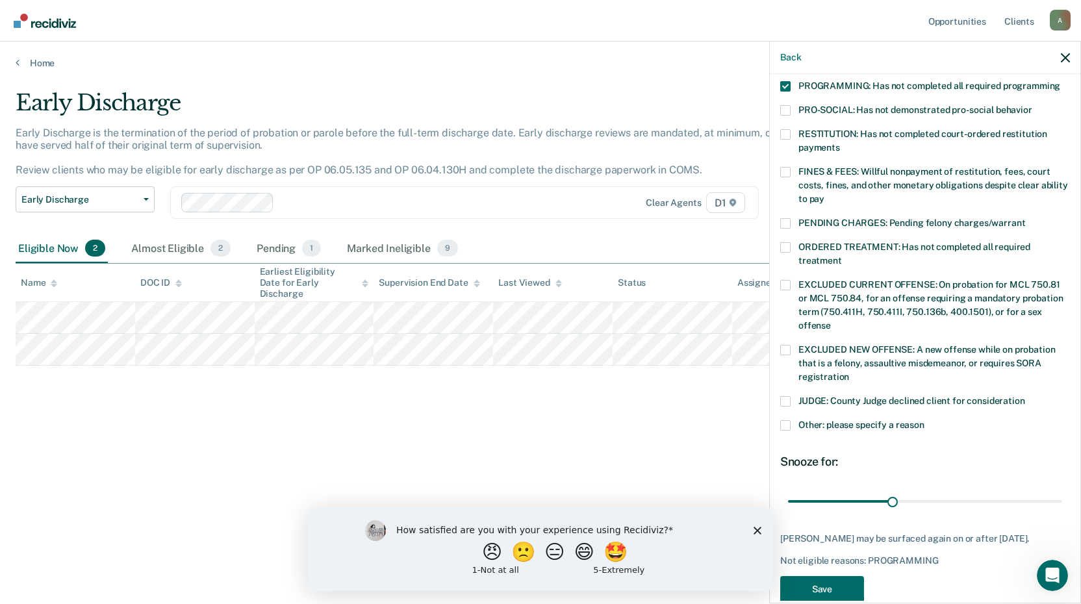
scroll to position [304, 0]
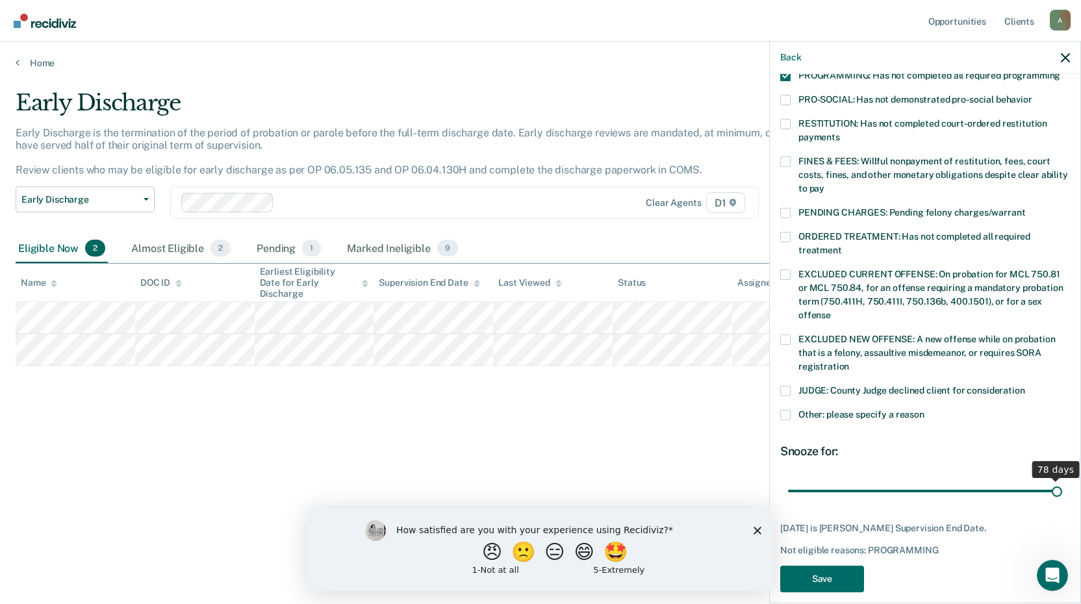
drag, startPoint x: 891, startPoint y: 477, endPoint x: 1086, endPoint y: 485, distance: 195.1
type input "78"
click at [1062, 485] on input "range" at bounding box center [925, 491] width 274 height 23
click at [840, 566] on button "Save" at bounding box center [822, 579] width 84 height 27
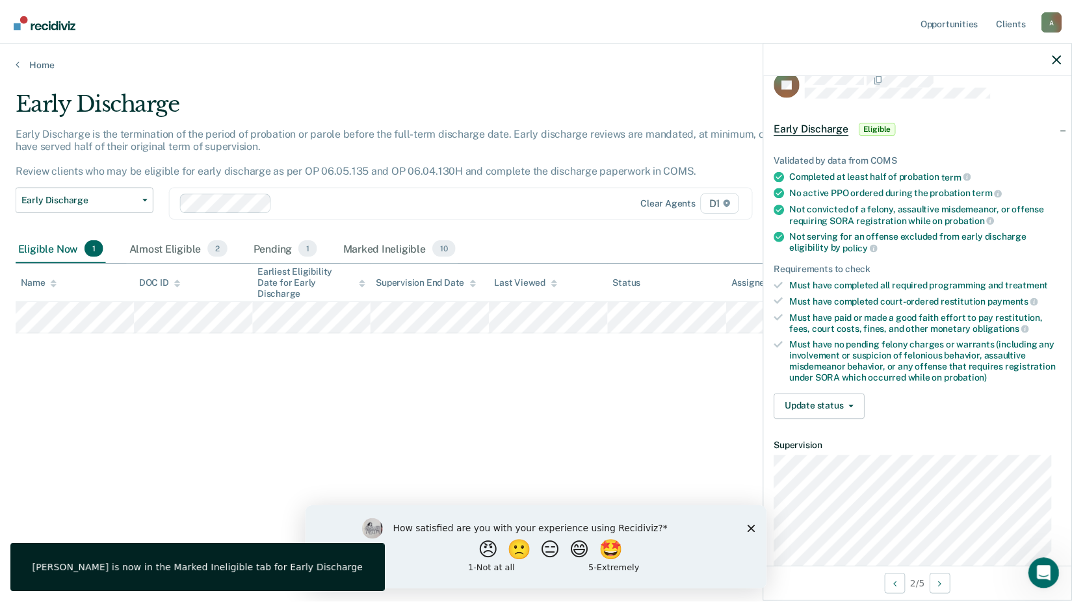
scroll to position [0, 0]
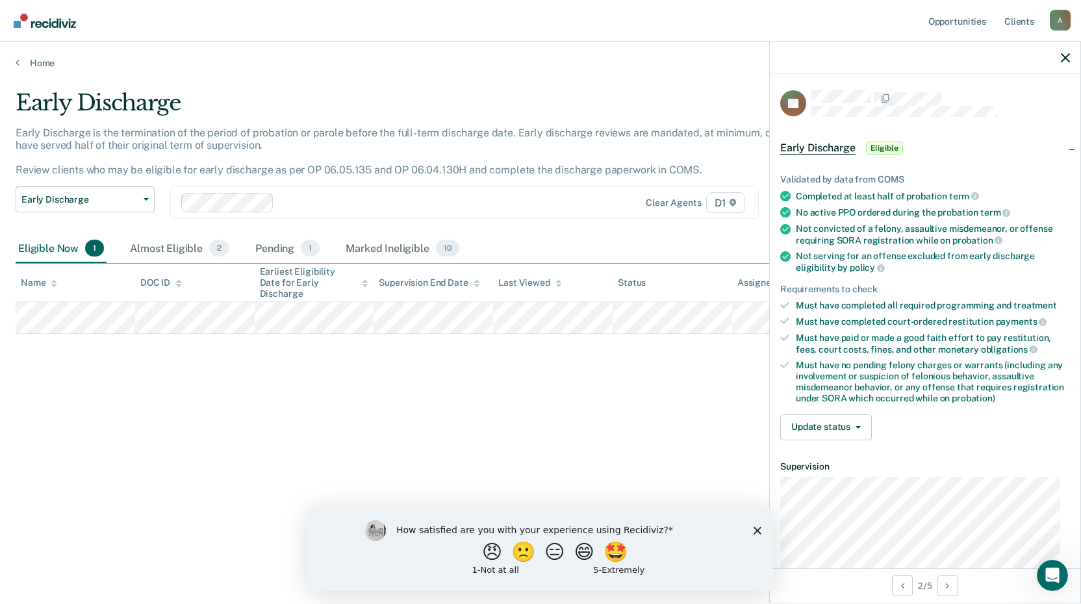
click at [263, 391] on div "Early Discharge Early Discharge is the termination of the period of probation o…" at bounding box center [541, 298] width 1050 height 417
drag, startPoint x: 535, startPoint y: 371, endPoint x: 586, endPoint y: 368, distance: 51.4
click at [535, 371] on div "Early Discharge Early Discharge is the termination of the period of probation o…" at bounding box center [541, 298] width 1050 height 417
click at [821, 431] on button "Update status" at bounding box center [826, 428] width 92 height 26
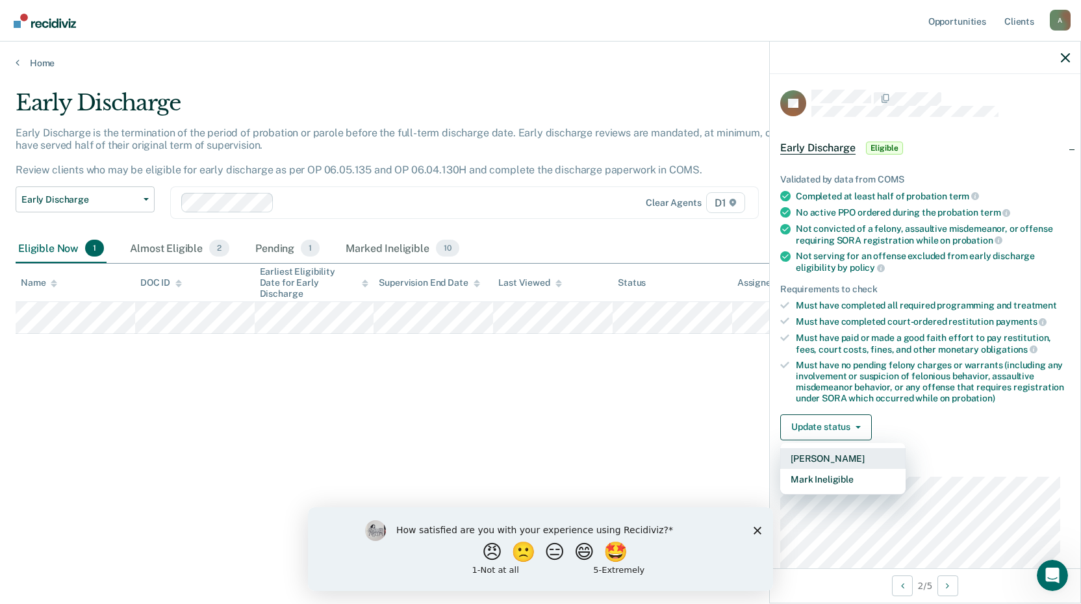
click at [816, 459] on button "[PERSON_NAME]" at bounding box center [842, 458] width 125 height 21
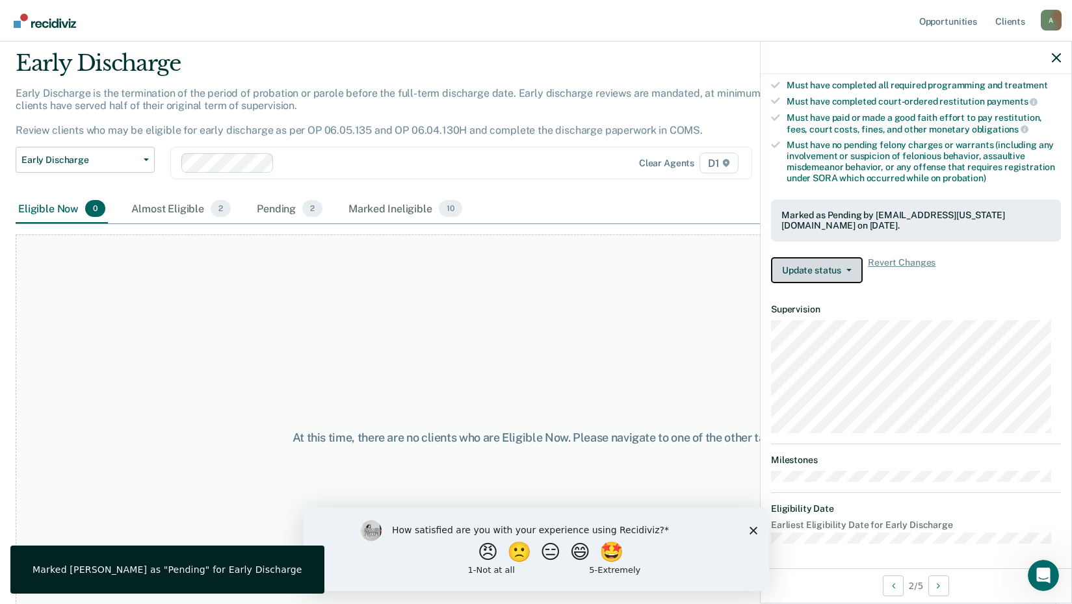
scroll to position [77, 0]
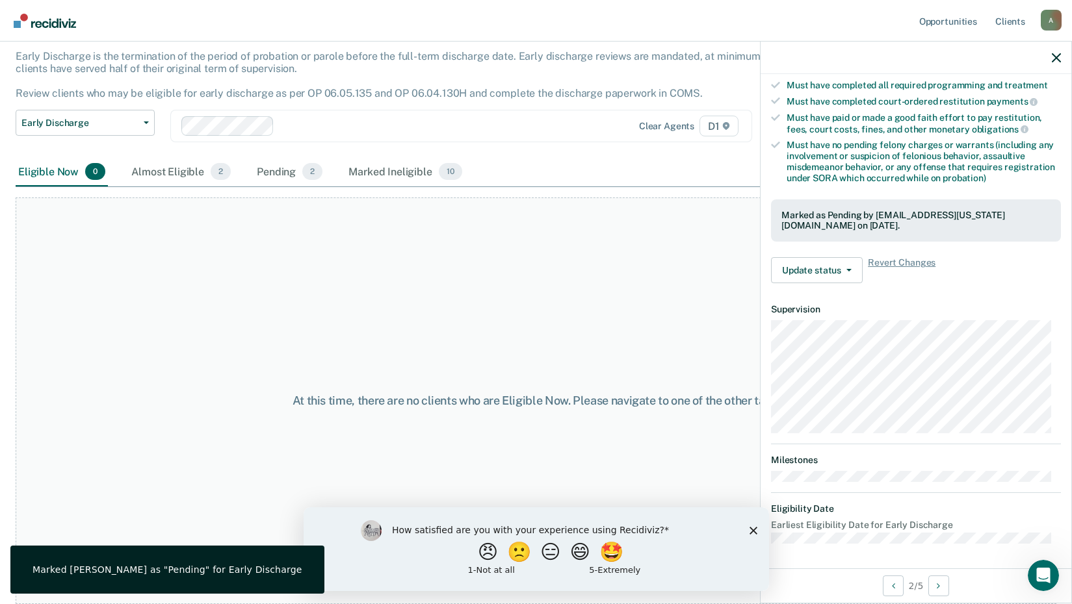
click at [457, 306] on div "At this time, there are no clients who are Eligible Now. Please navigate to one…" at bounding box center [536, 401] width 1040 height 407
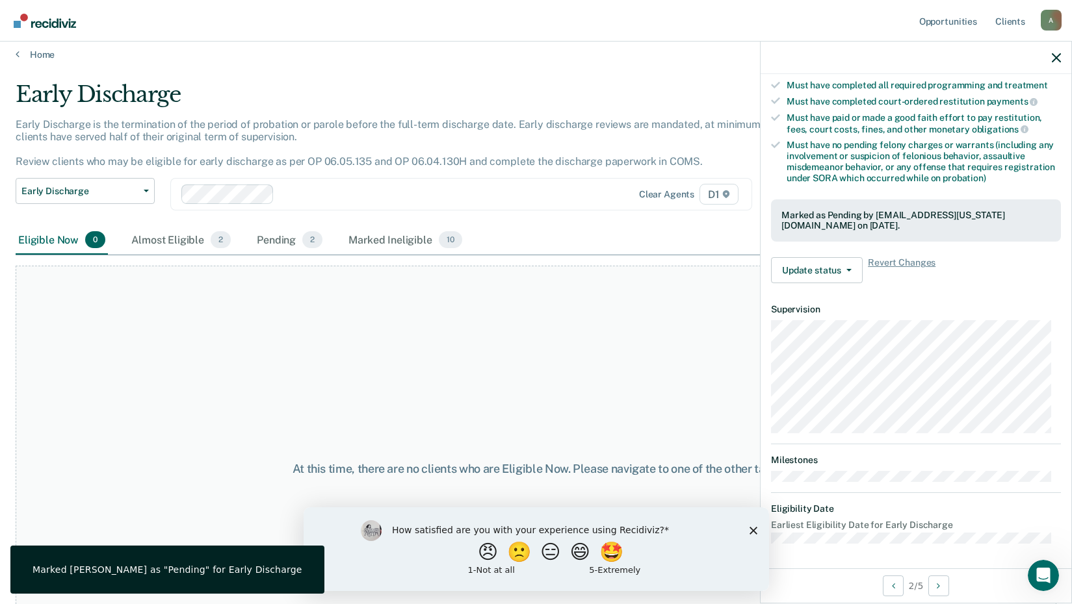
scroll to position [0, 0]
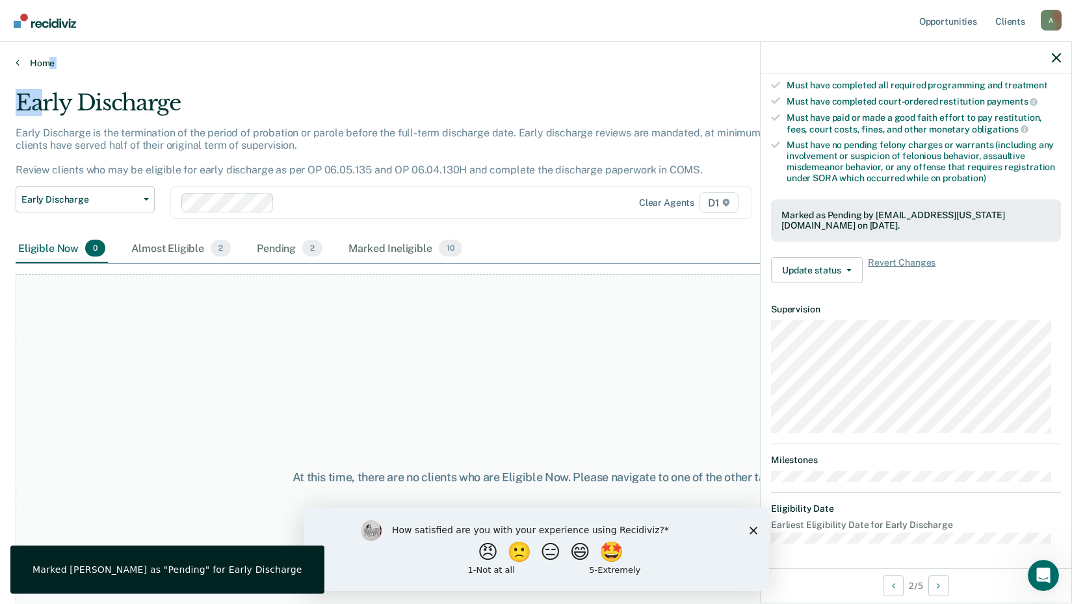
click at [46, 68] on div "Opportunities Client s [EMAIL_ADDRESS][US_STATE][DOMAIN_NAME] A Profile How it …" at bounding box center [536, 302] width 1072 height 604
click at [45, 64] on link "Home" at bounding box center [536, 63] width 1040 height 12
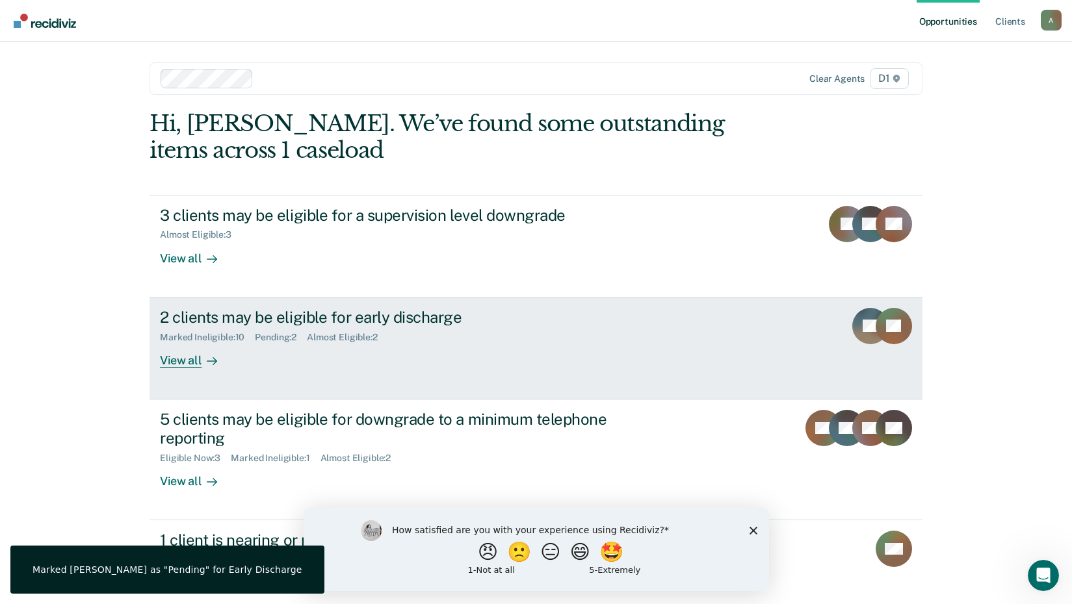
click at [333, 358] on div "2 clients may be eligible for early discharge Marked Ineligible : 10 Pending : …" at bounding box center [403, 338] width 487 height 60
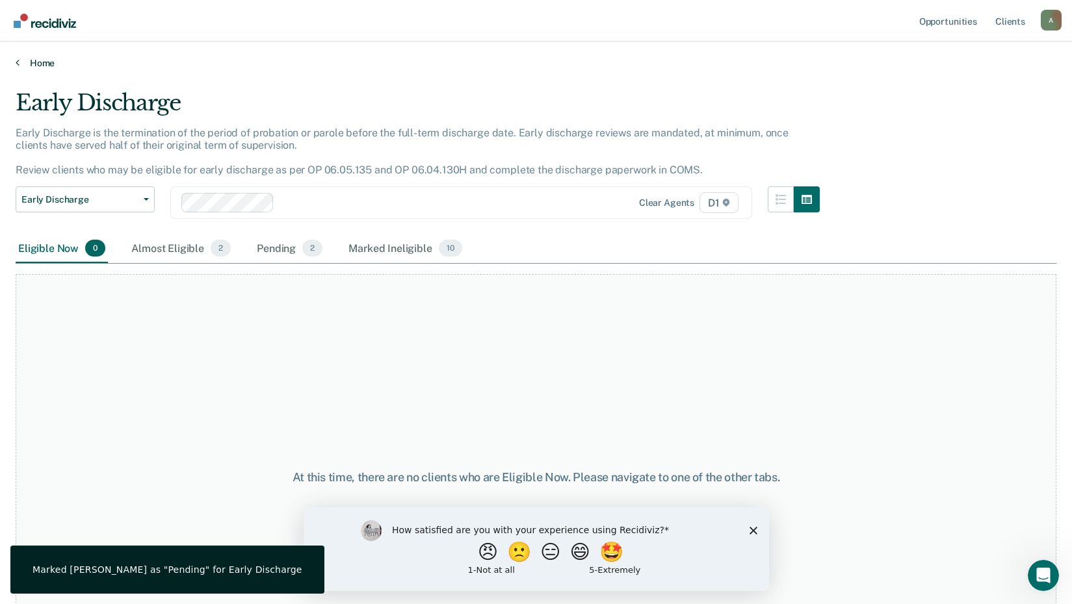
click at [43, 67] on link "Home" at bounding box center [536, 63] width 1040 height 12
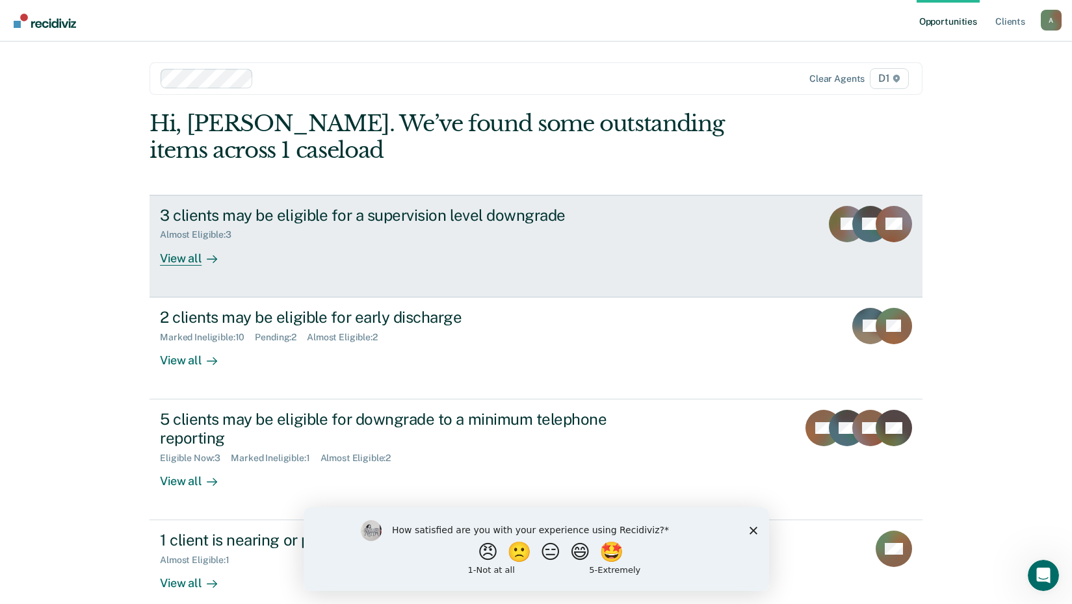
scroll to position [65, 0]
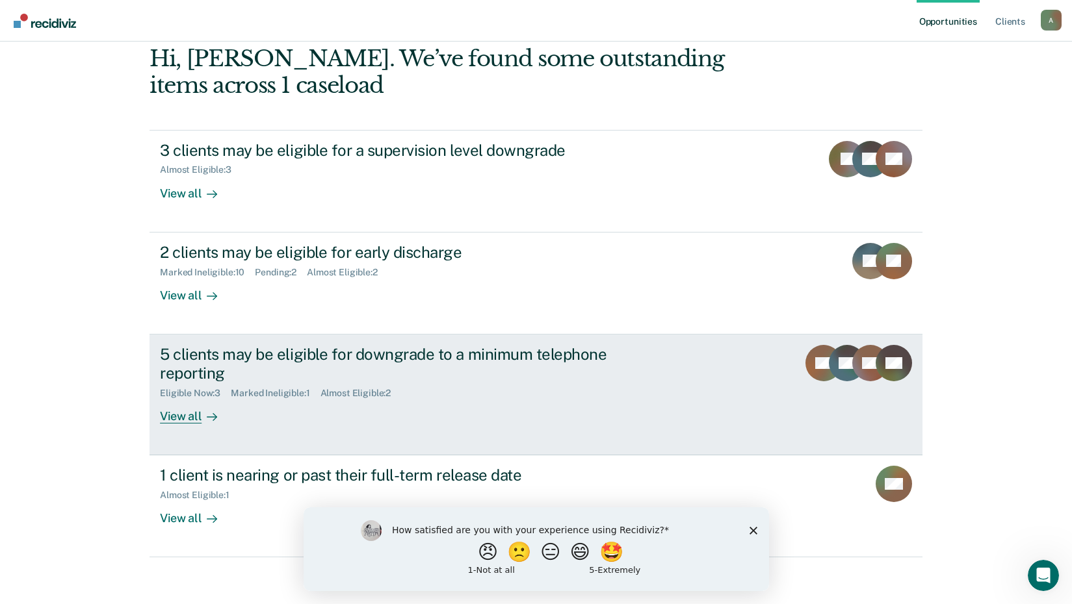
click at [312, 403] on div "5 clients may be eligible for downgrade to a minimum telephone reporting Eligib…" at bounding box center [403, 384] width 487 height 79
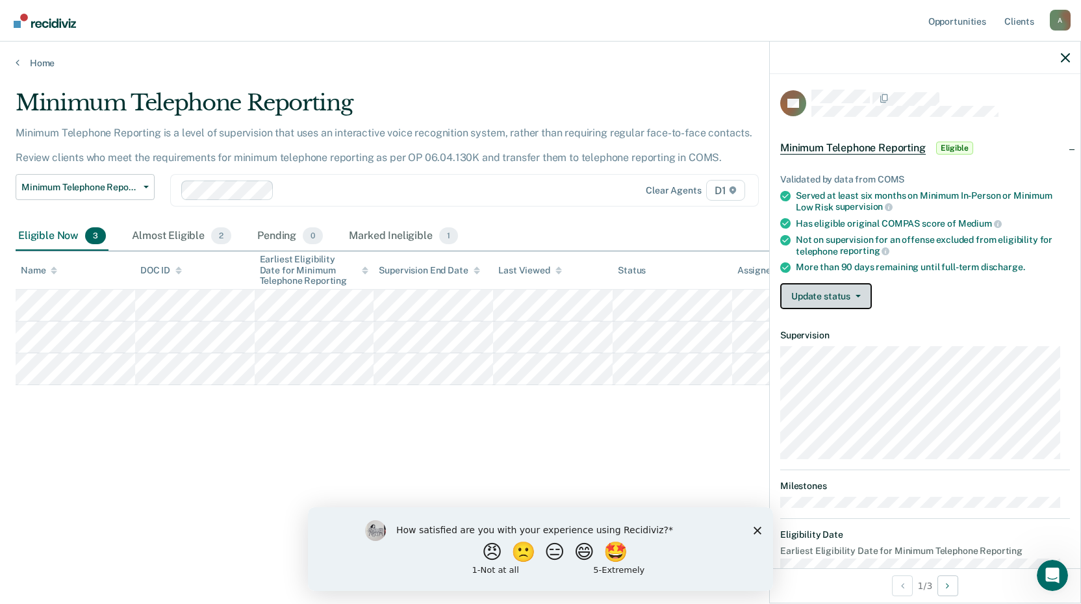
click at [823, 292] on button "Update status" at bounding box center [826, 296] width 92 height 26
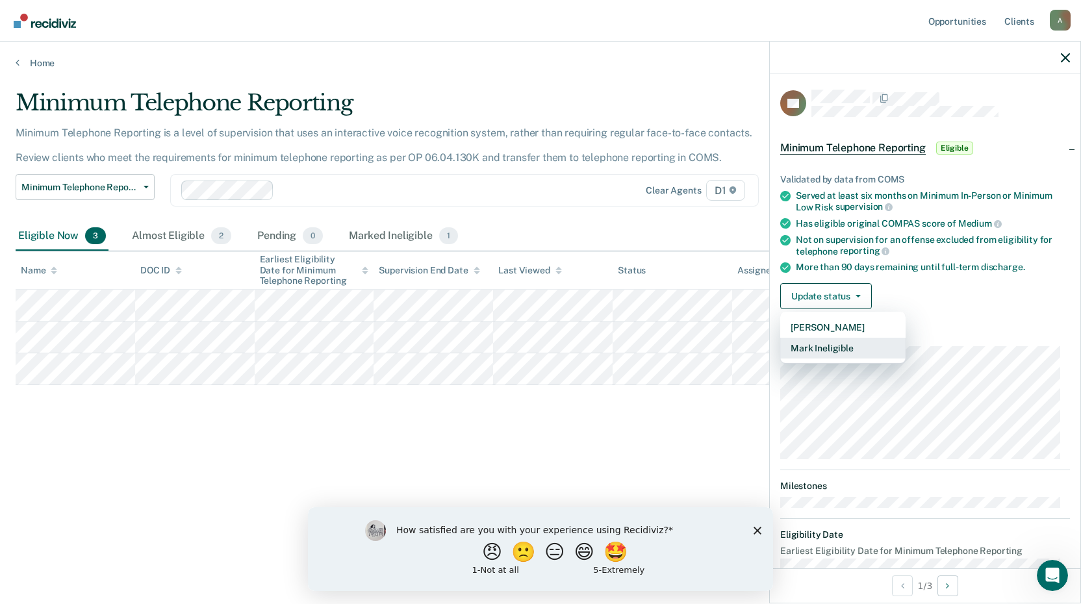
click at [839, 344] on button "Mark Ineligible" at bounding box center [842, 348] width 125 height 21
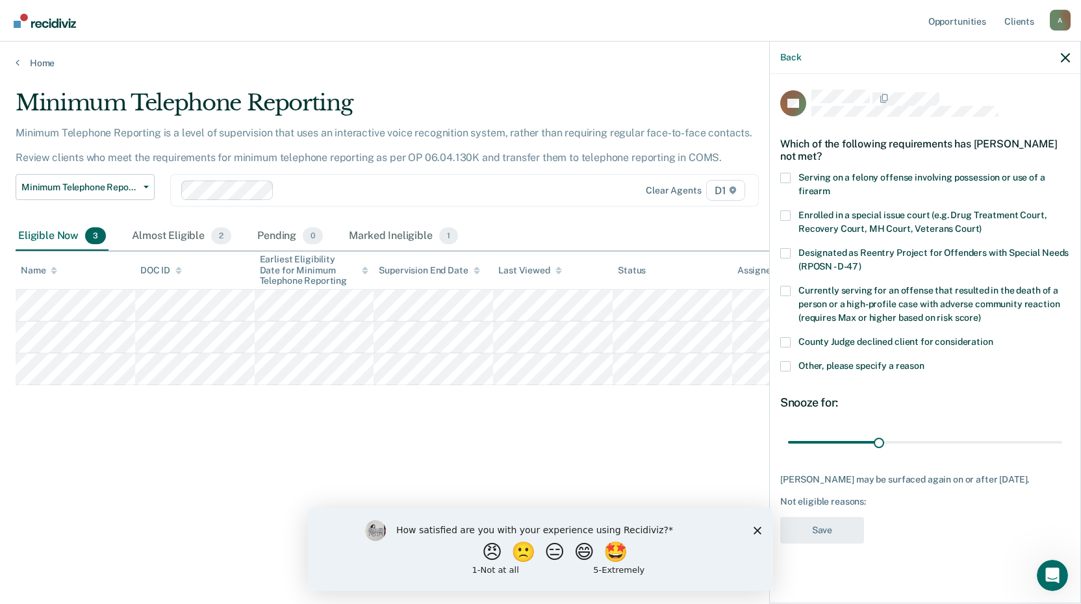
click at [848, 361] on span "Other, please specify a reason" at bounding box center [862, 366] width 126 height 10
click at [925, 361] on input "Other, please specify a reason" at bounding box center [925, 361] width 0 height 0
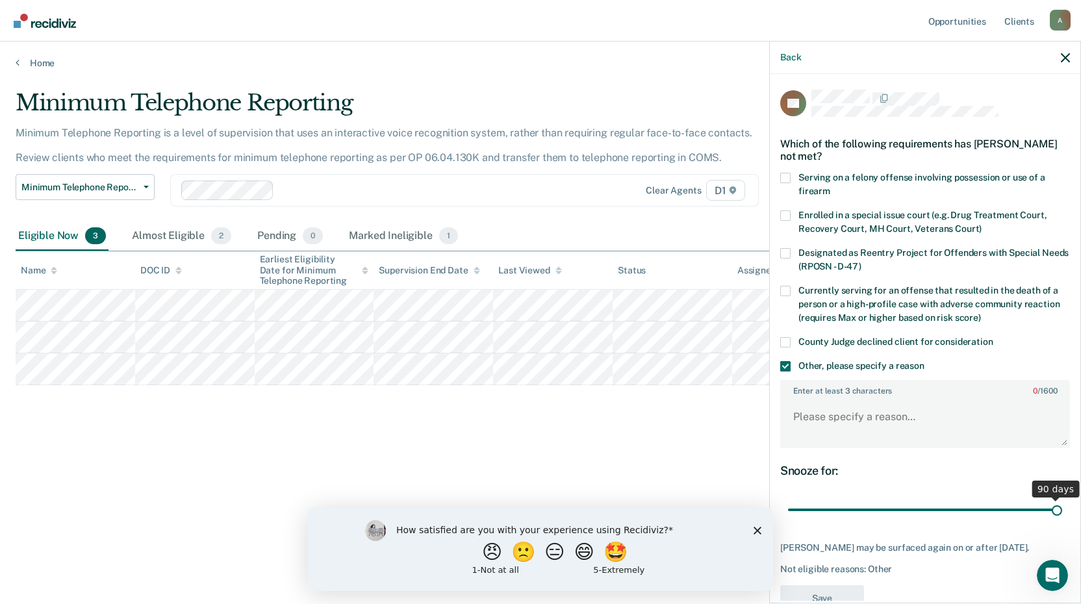
drag, startPoint x: 874, startPoint y: 508, endPoint x: 1086, endPoint y: 492, distance: 212.4
type input "90"
click at [1062, 499] on input "range" at bounding box center [925, 510] width 274 height 23
click at [826, 394] on label "Enter at least 3 characters 0 / 1600" at bounding box center [925, 388] width 287 height 14
click at [826, 399] on textarea "Enter at least 3 characters 0 / 1600" at bounding box center [925, 423] width 287 height 48
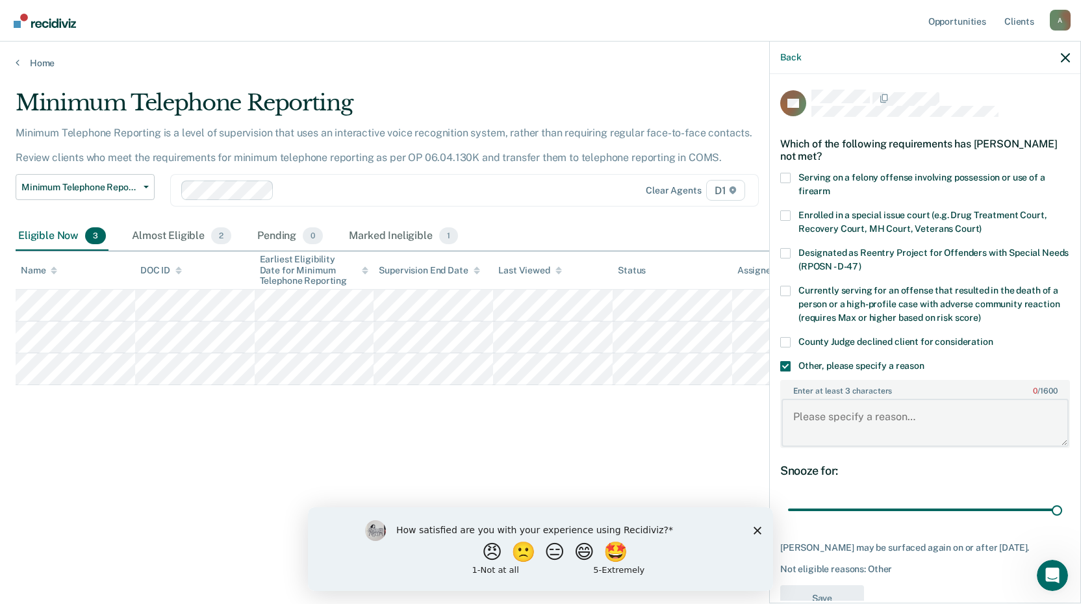
click at [830, 406] on textarea "Enter at least 3 characters 0 / 1600" at bounding box center [925, 423] width 287 height 48
click at [820, 417] on textarea "Marquette County does not participate in telephone reporting." at bounding box center [925, 423] width 287 height 48
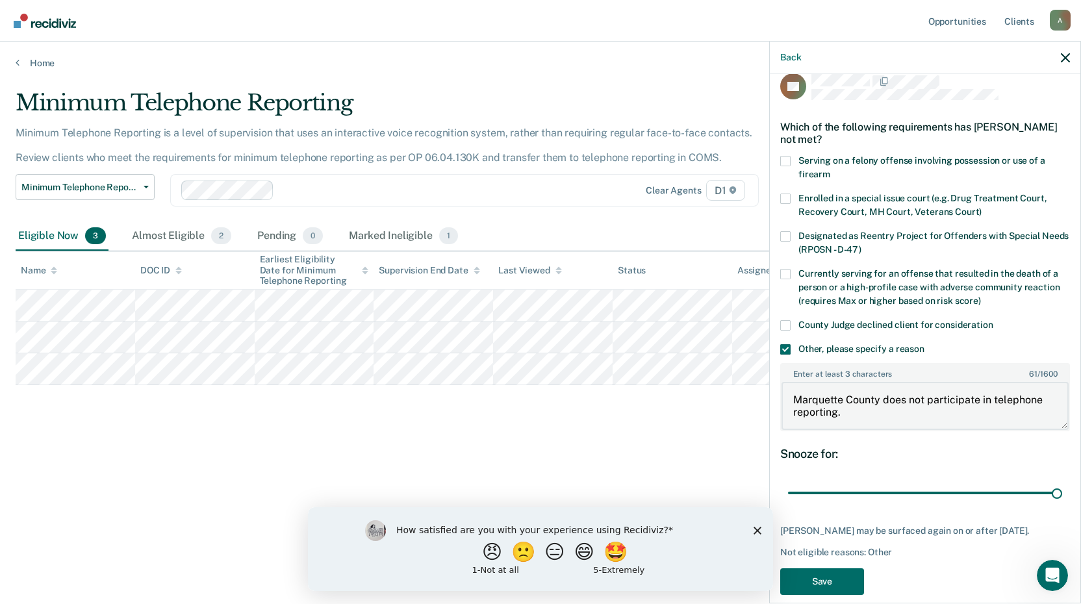
scroll to position [33, 0]
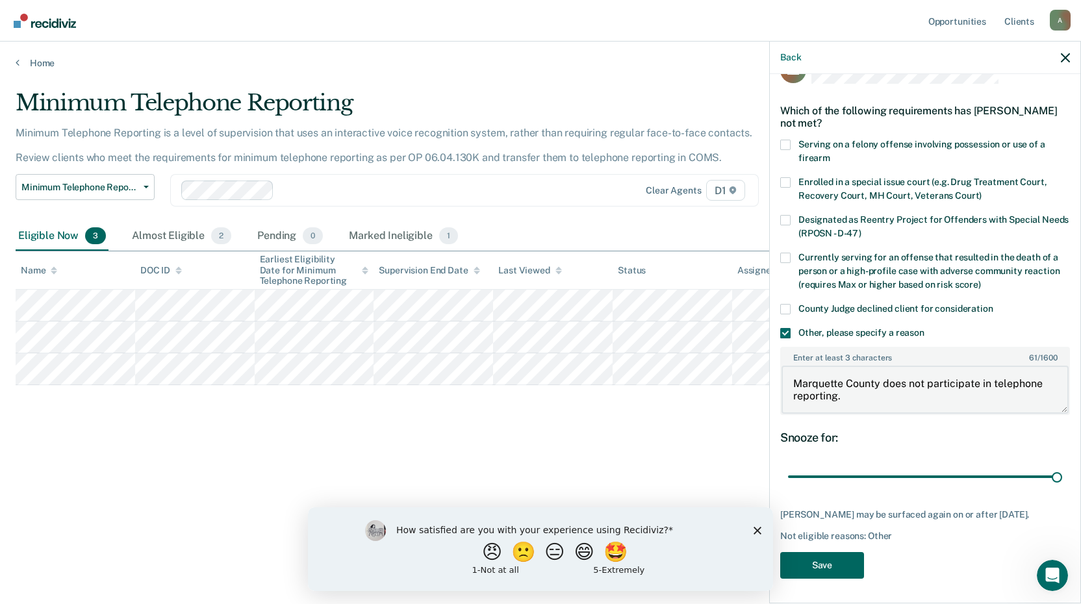
type textarea "Marquette County does not participate in telephone reporting."
click at [840, 554] on button "Save" at bounding box center [822, 565] width 84 height 27
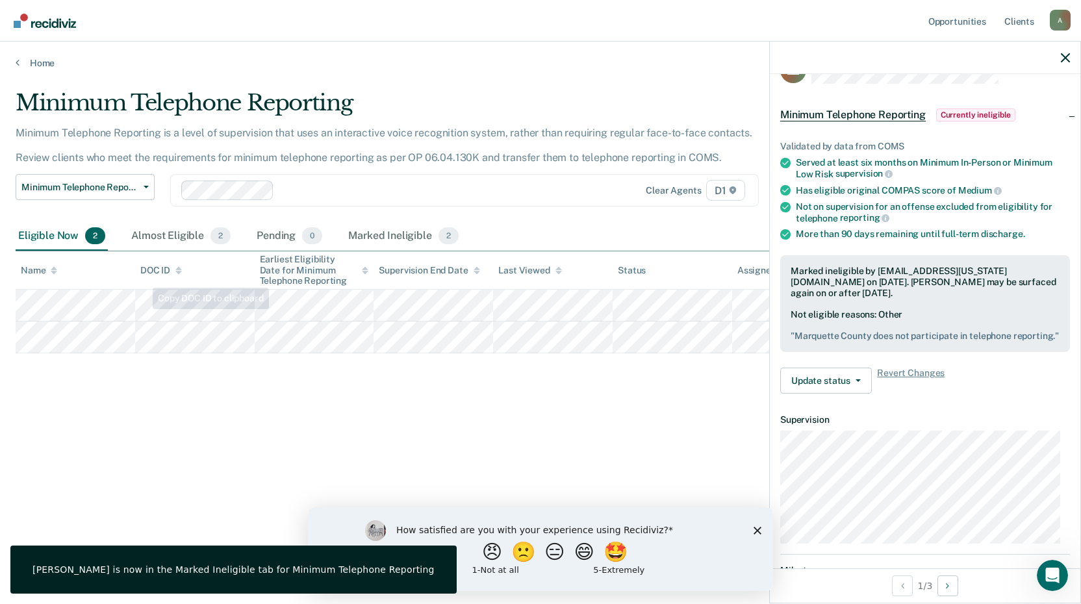
scroll to position [26, 0]
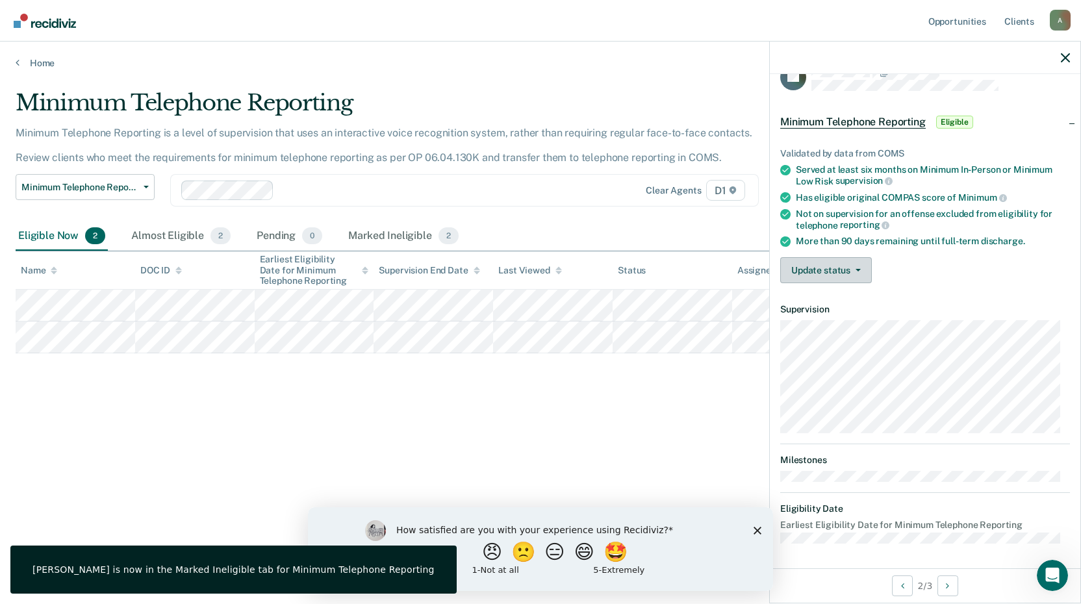
click at [780, 271] on div "Validated by data from COMS Served at least six months on Minimum In-Person or …" at bounding box center [925, 210] width 311 height 166
click at [788, 272] on button "Update status" at bounding box center [826, 270] width 92 height 26
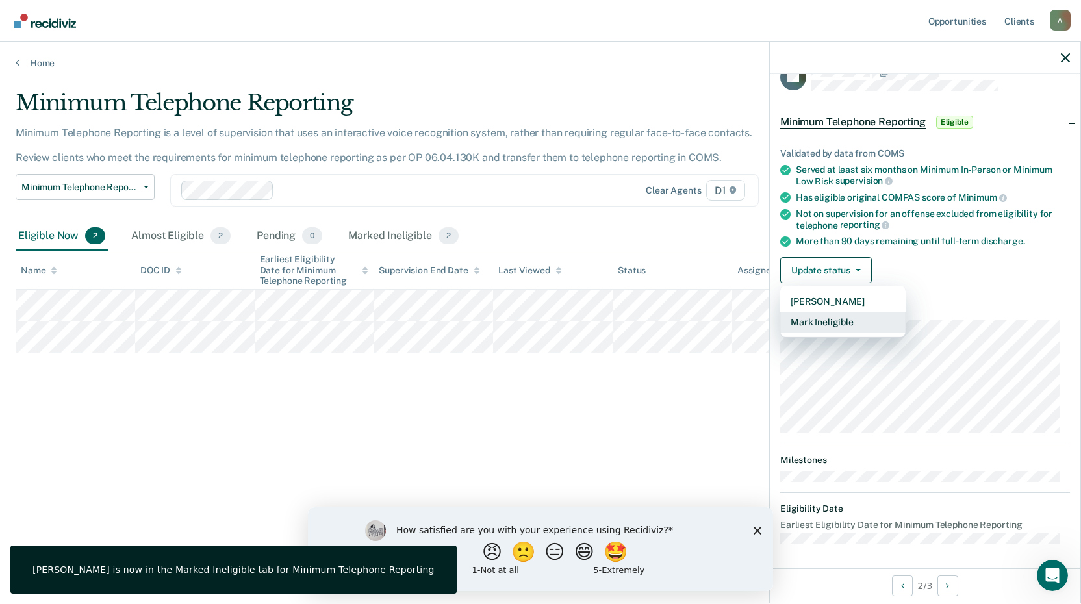
click at [810, 328] on button "Mark Ineligible" at bounding box center [842, 322] width 125 height 21
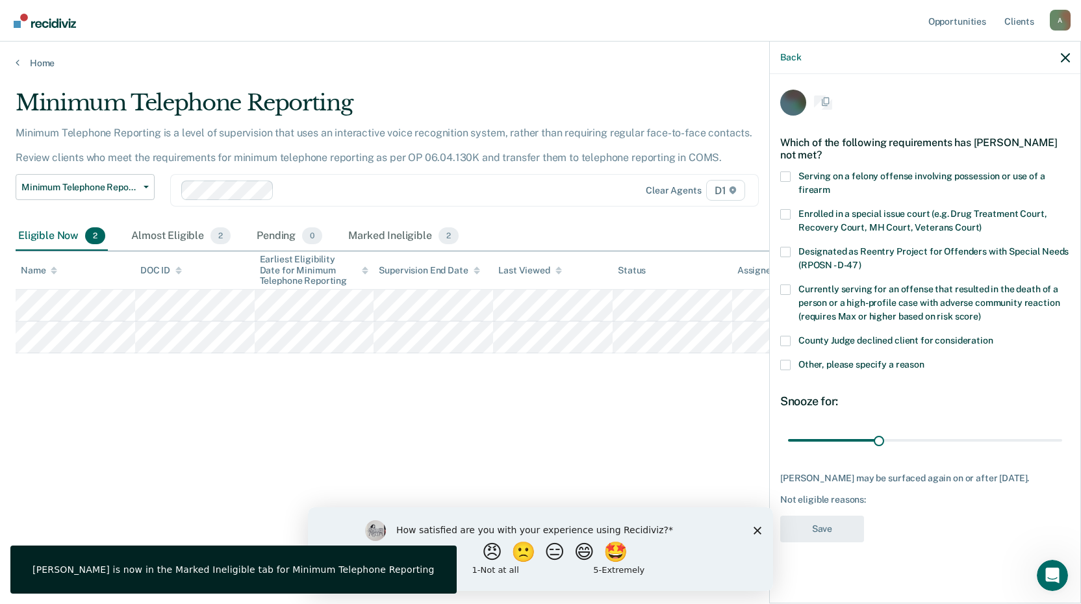
scroll to position [0, 0]
click at [818, 372] on label "Other, please specify a reason" at bounding box center [925, 368] width 290 height 14
click at [925, 361] on input "Other, please specify a reason" at bounding box center [925, 361] width 0 height 0
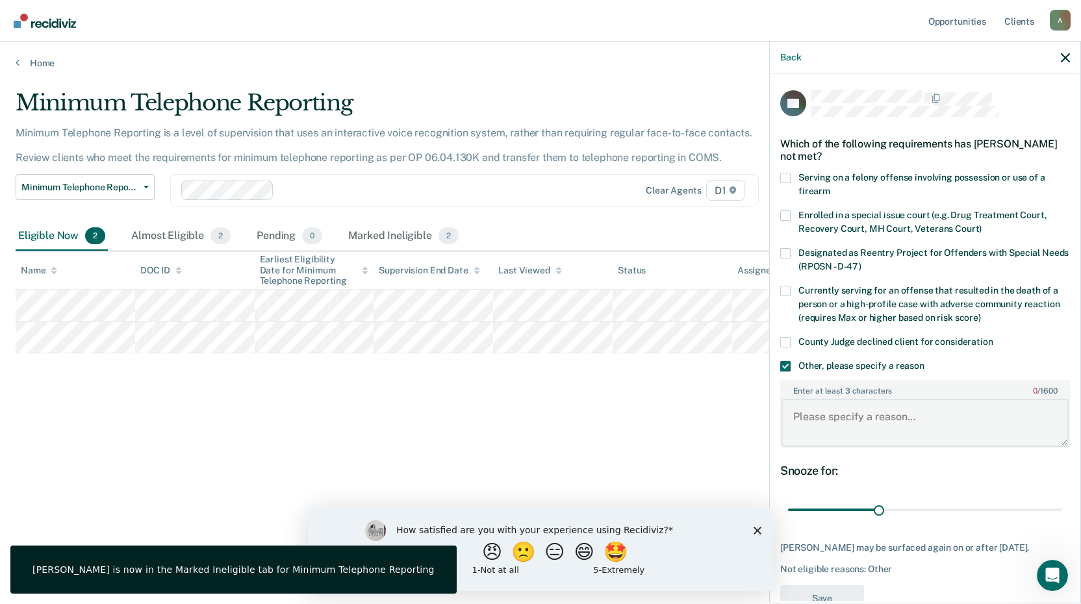
click at [837, 412] on textarea "Enter at least 3 characters 0 / 1600" at bounding box center [925, 423] width 287 height 48
paste textarea "Marquette County does not participate in telephone reporting."
type textarea "Marquette County does not participate in telephone reporting."
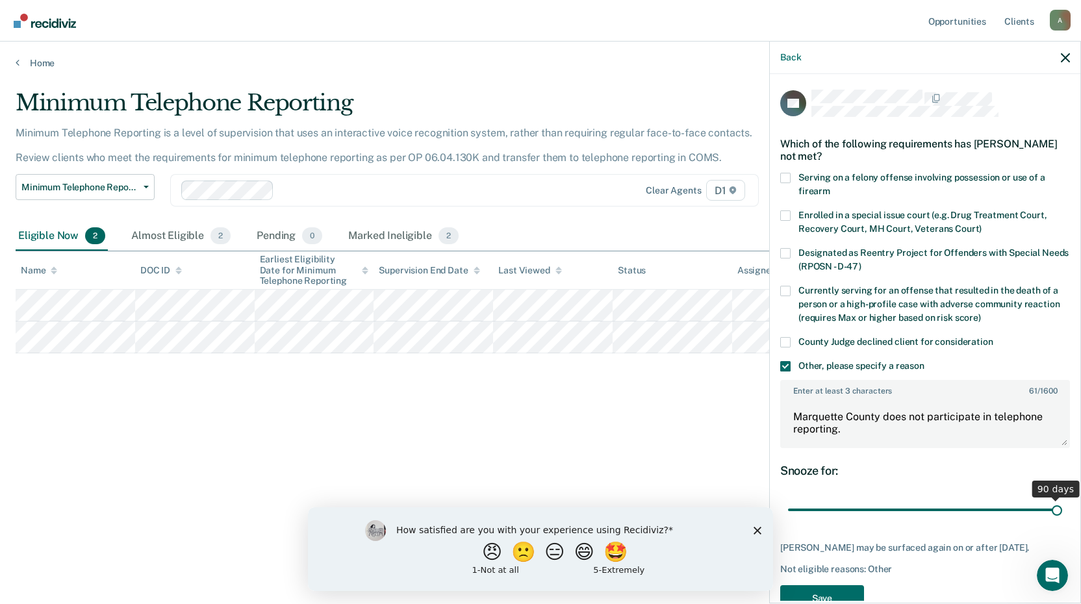
drag, startPoint x: 878, startPoint y: 506, endPoint x: 1086, endPoint y: 509, distance: 208.0
type input "90"
click at [1062, 509] on input "range" at bounding box center [925, 510] width 274 height 23
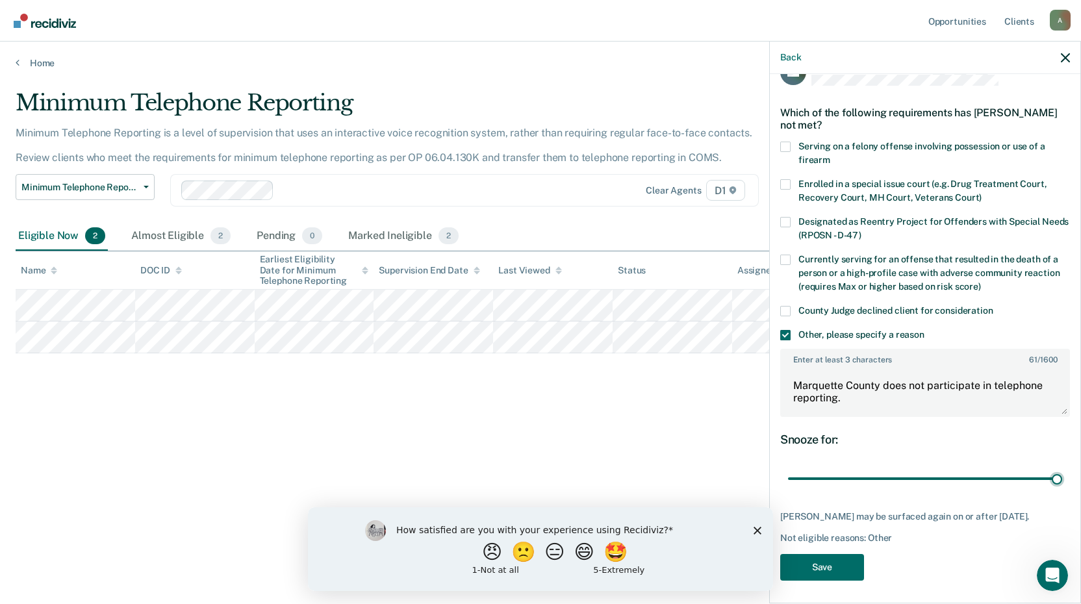
scroll to position [44, 0]
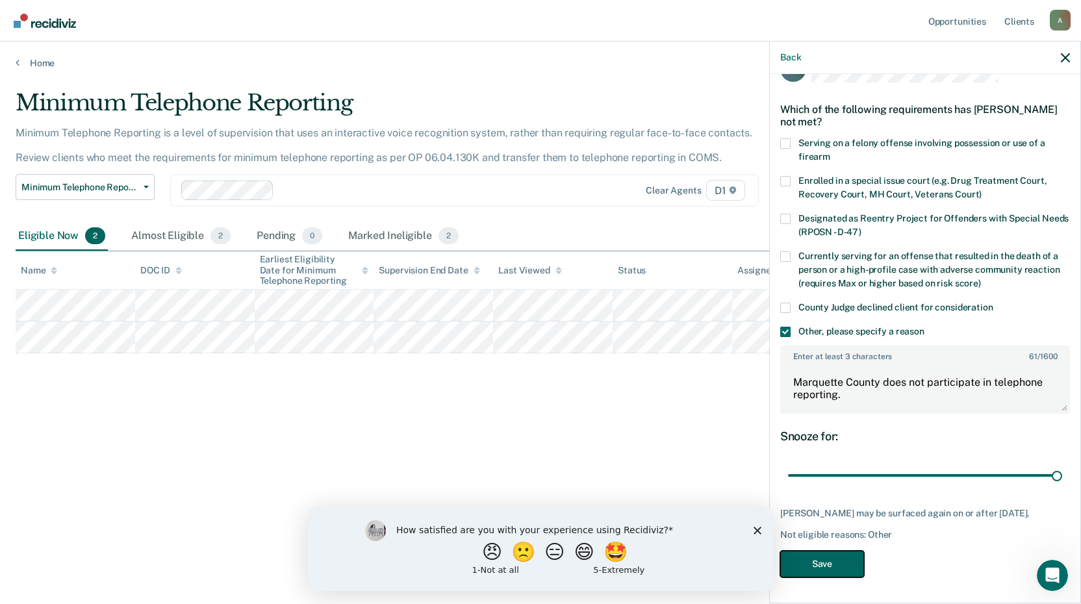
click at [842, 558] on button "Save" at bounding box center [822, 564] width 84 height 27
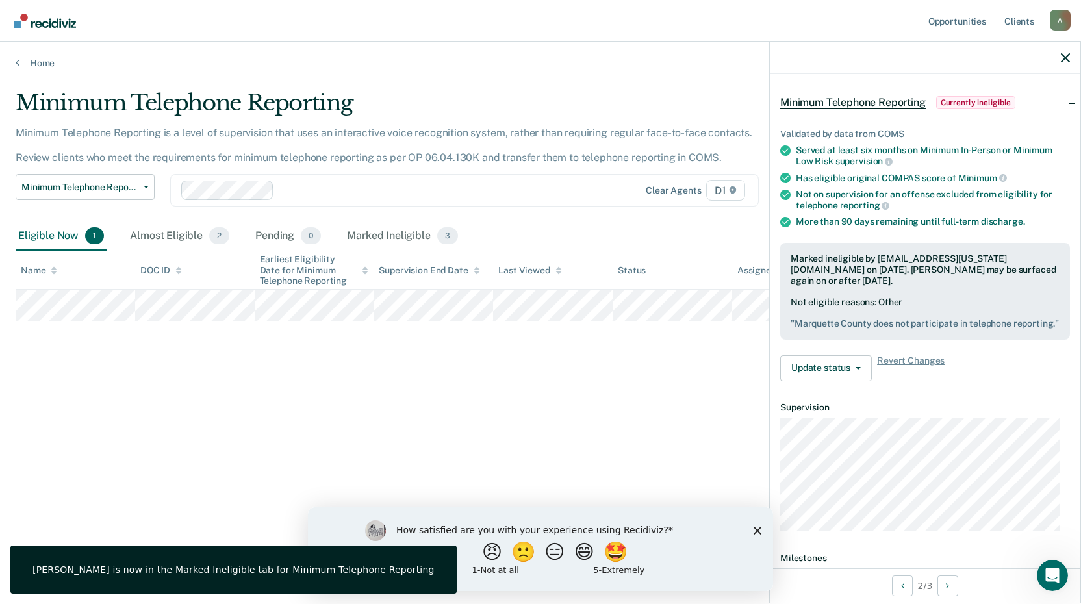
scroll to position [26, 0]
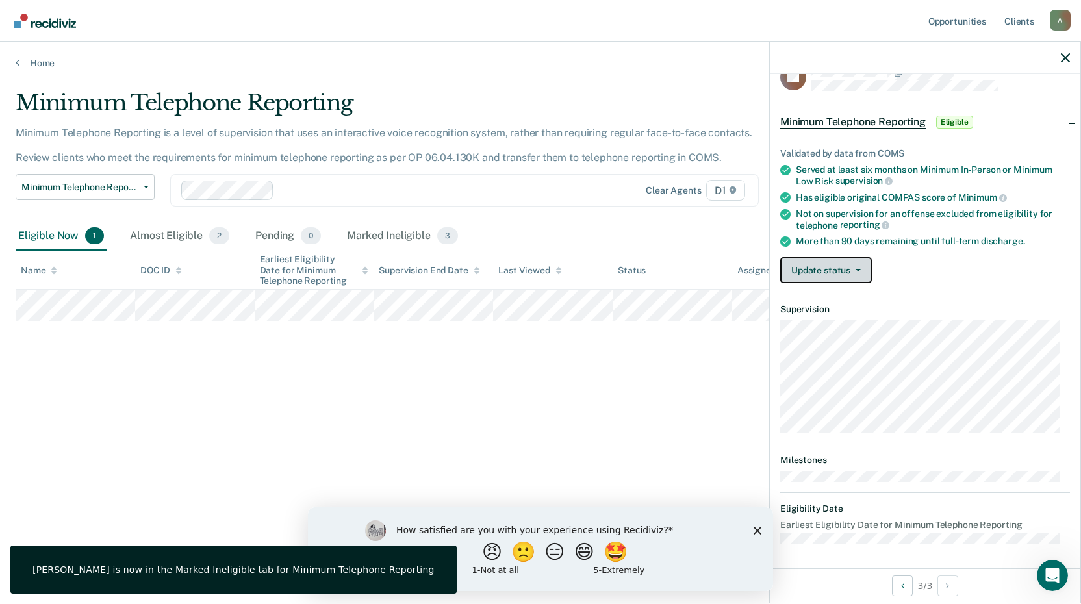
click at [825, 261] on button "Update status" at bounding box center [826, 270] width 92 height 26
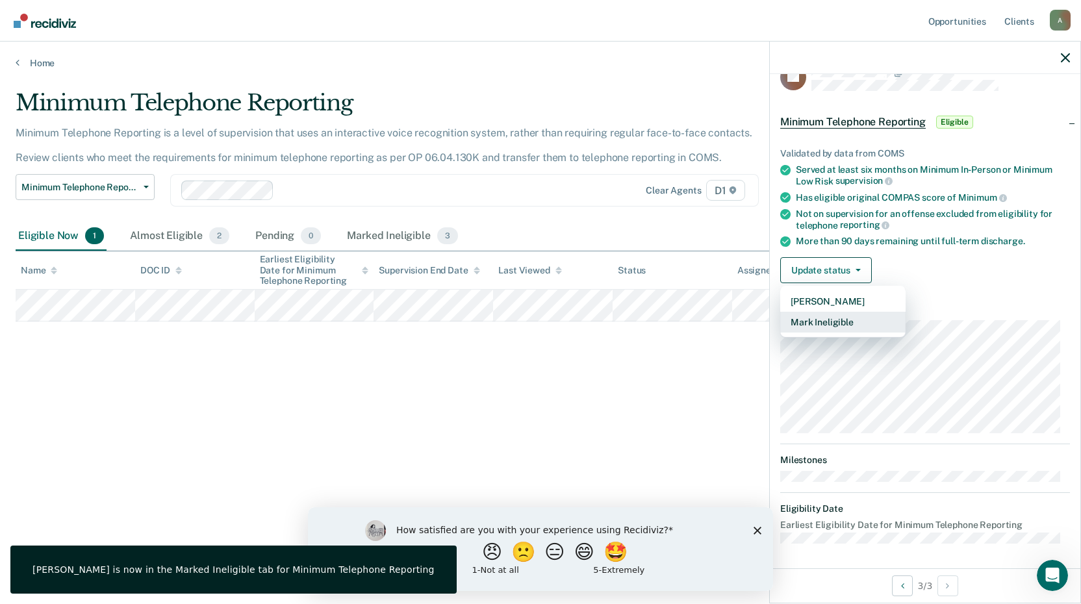
click at [840, 324] on button "Mark Ineligible" at bounding box center [842, 322] width 125 height 21
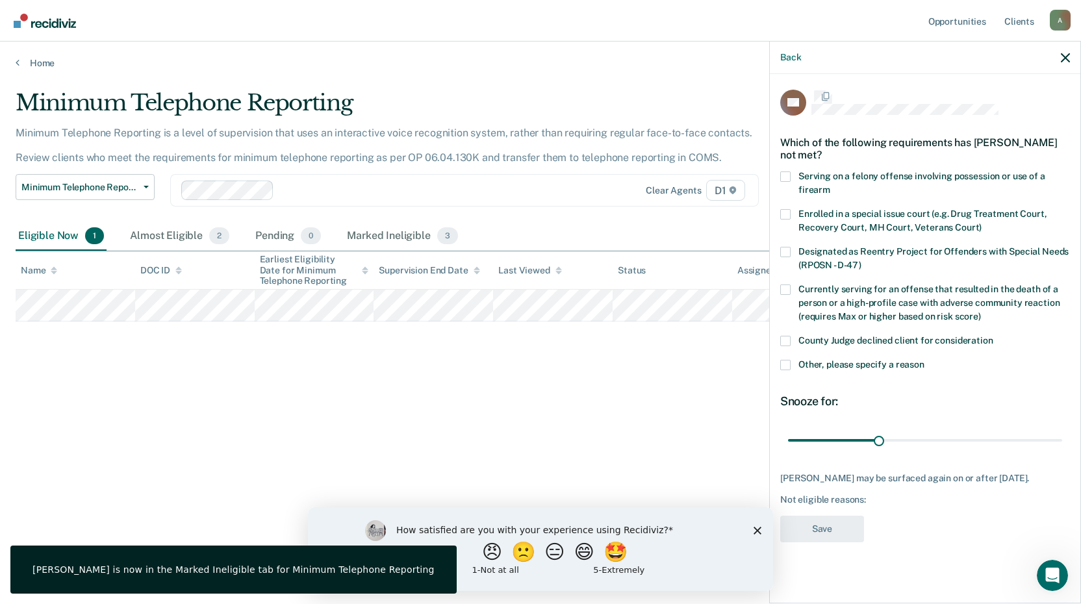
scroll to position [0, 0]
click at [864, 372] on label "Other, please specify a reason" at bounding box center [925, 368] width 290 height 14
click at [925, 361] on input "Other, please specify a reason" at bounding box center [925, 361] width 0 height 0
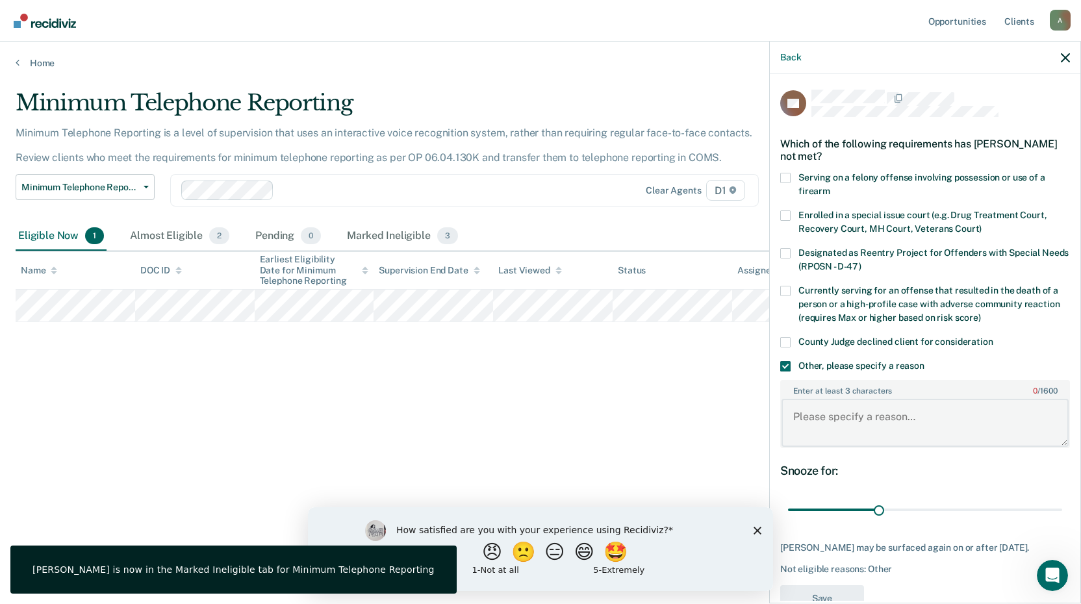
click at [863, 406] on textarea "Enter at least 3 characters 0 / 1600" at bounding box center [925, 423] width 287 height 48
paste textarea "Marquette County does not participate in telephone reporting."
type textarea "Marquette County does not participate in telephone reporting."
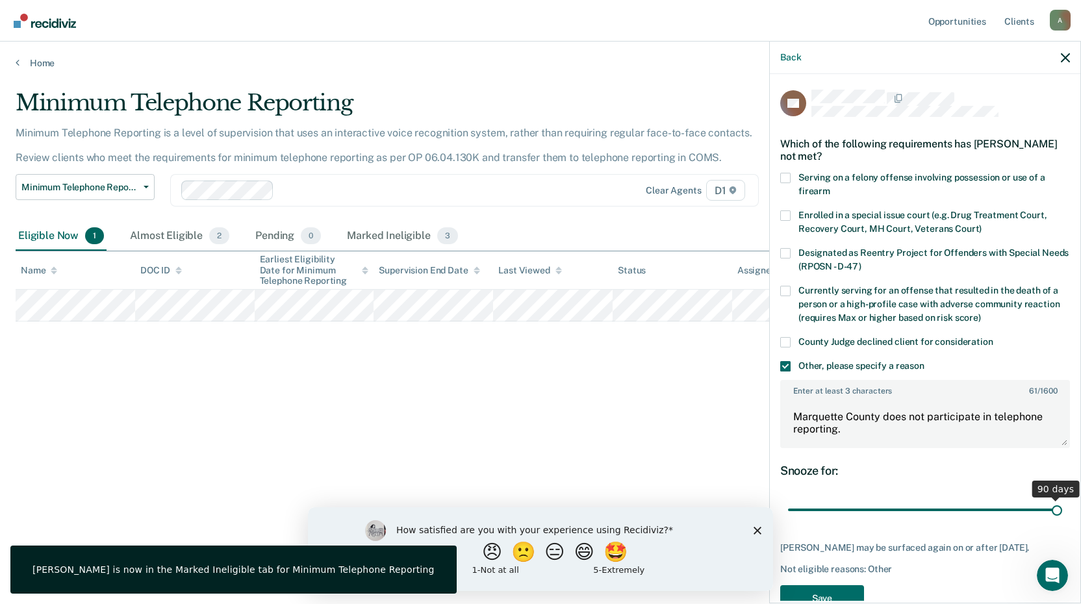
drag, startPoint x: 909, startPoint y: 509, endPoint x: 1086, endPoint y: 498, distance: 177.1
type input "90"
click at [1062, 499] on input "range" at bounding box center [925, 510] width 274 height 23
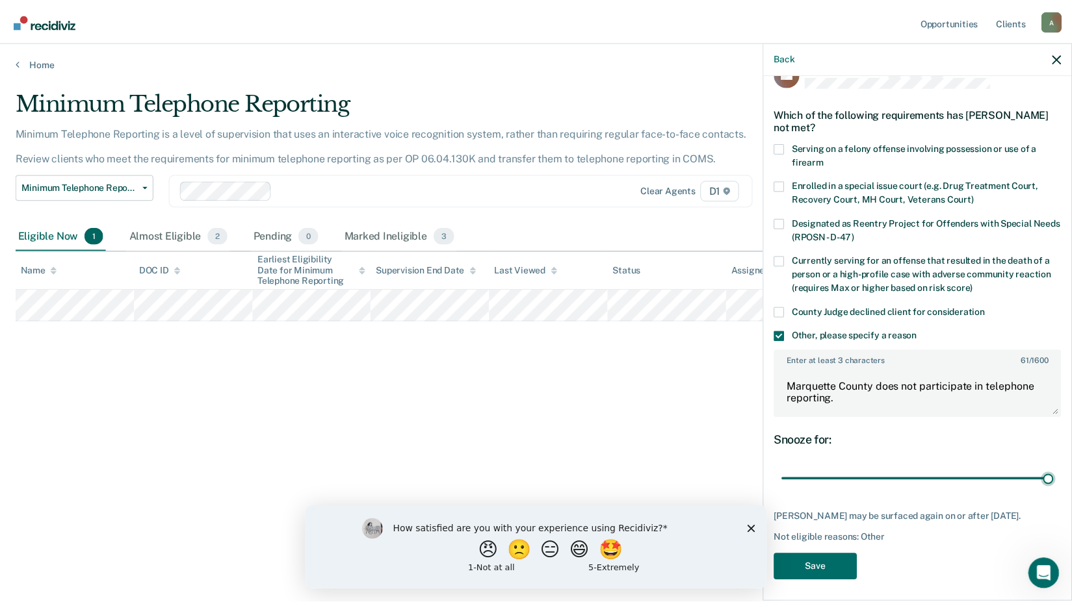
scroll to position [44, 0]
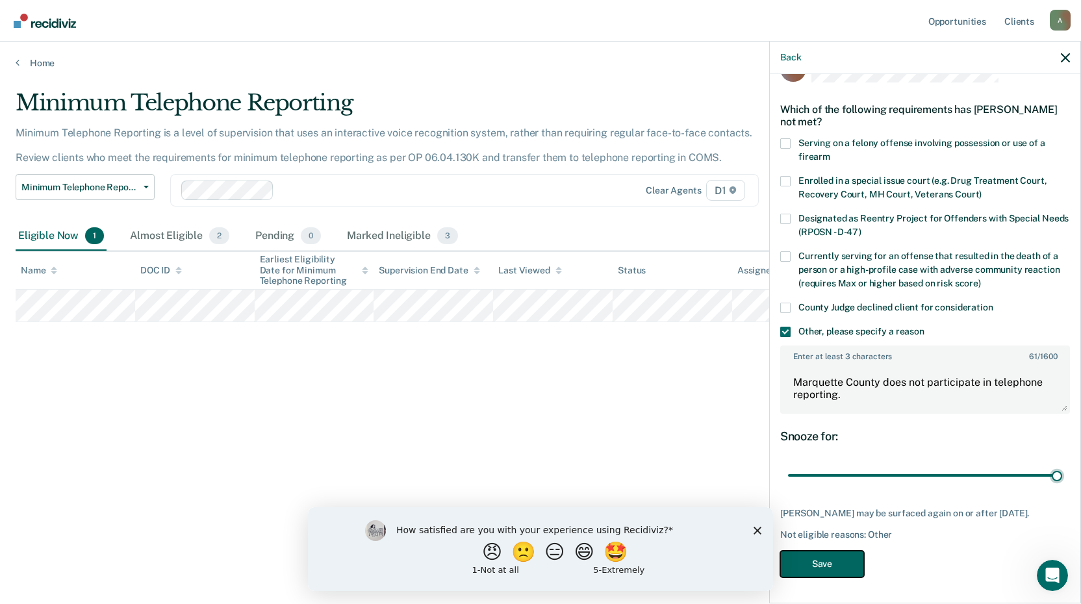
click at [830, 561] on button "Save" at bounding box center [822, 564] width 84 height 27
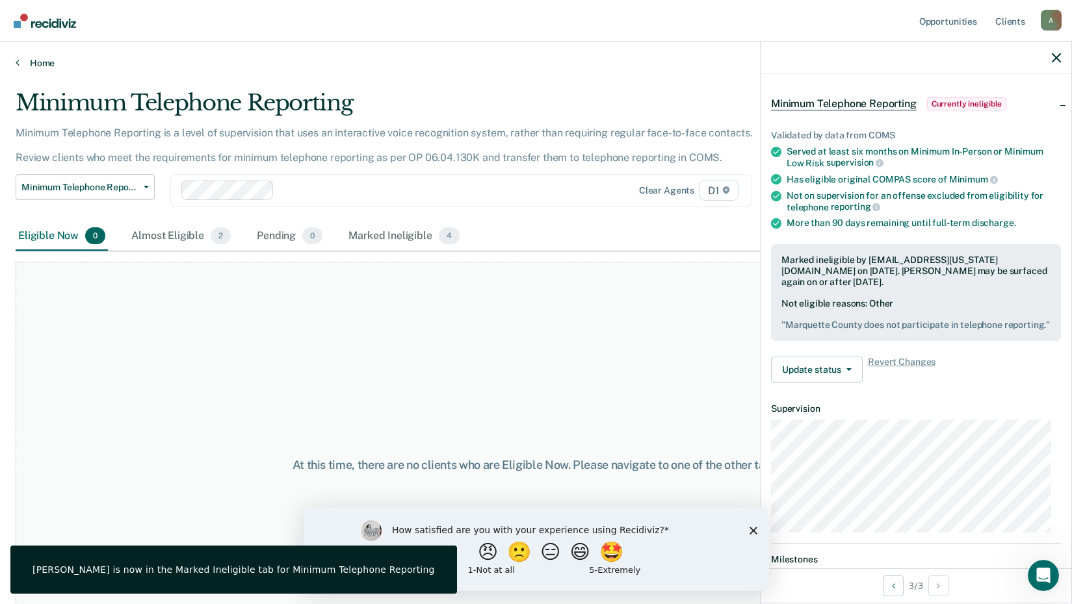
click at [37, 67] on link "Home" at bounding box center [536, 63] width 1040 height 12
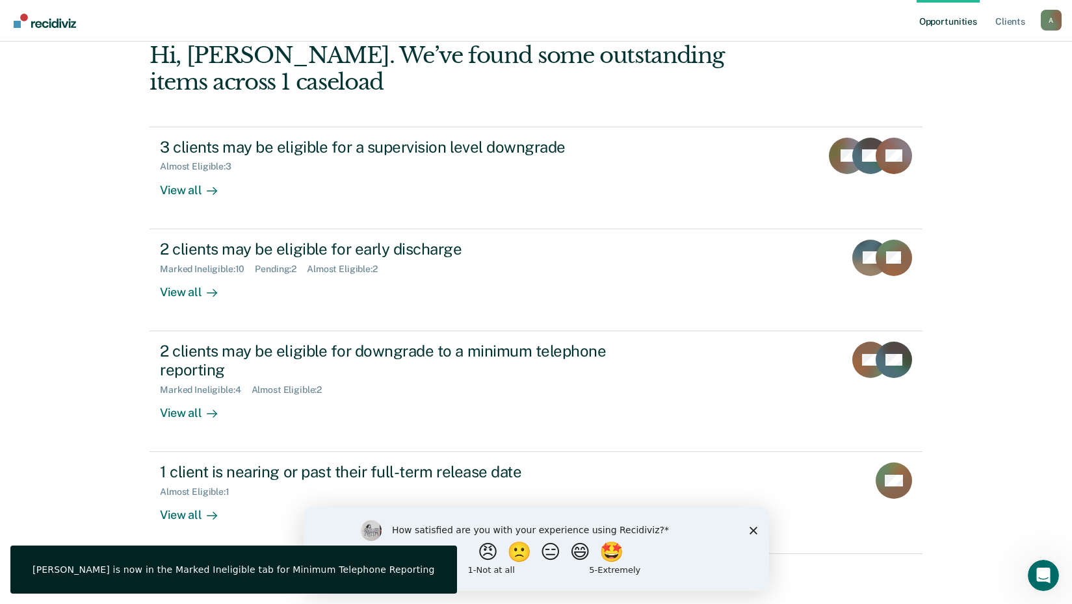
scroll to position [70, 0]
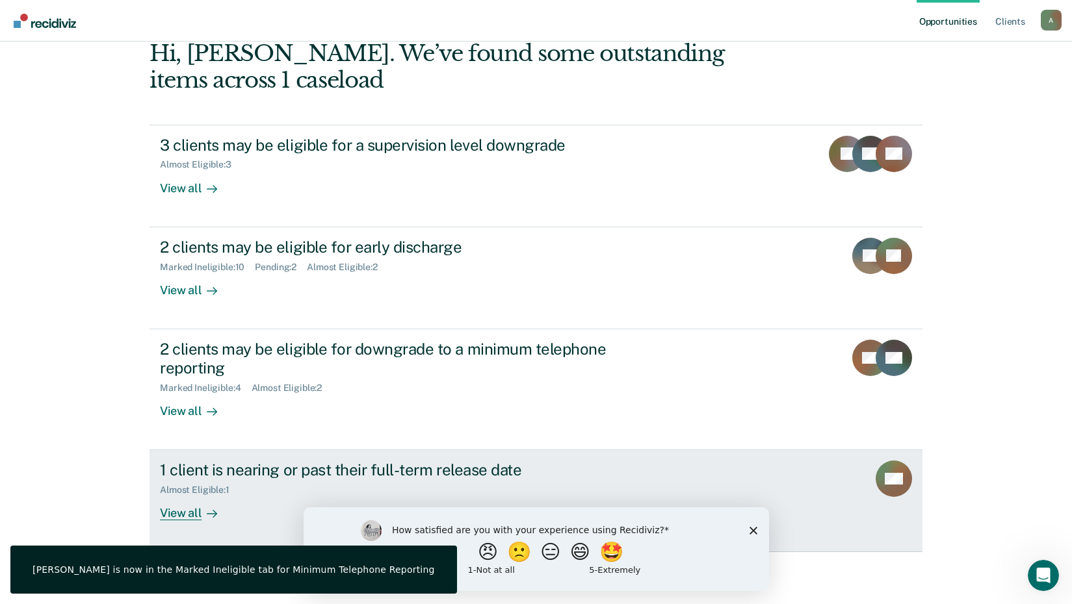
click at [272, 494] on div "Almost Eligible : 1" at bounding box center [388, 488] width 456 height 16
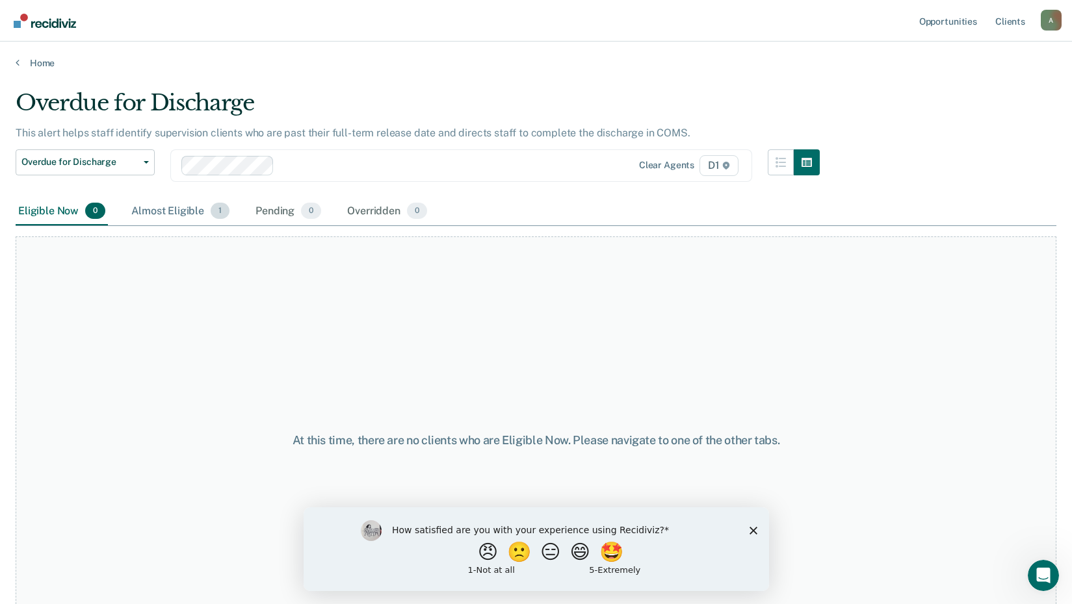
click at [170, 212] on div "Almost Eligible 1" at bounding box center [180, 212] width 103 height 29
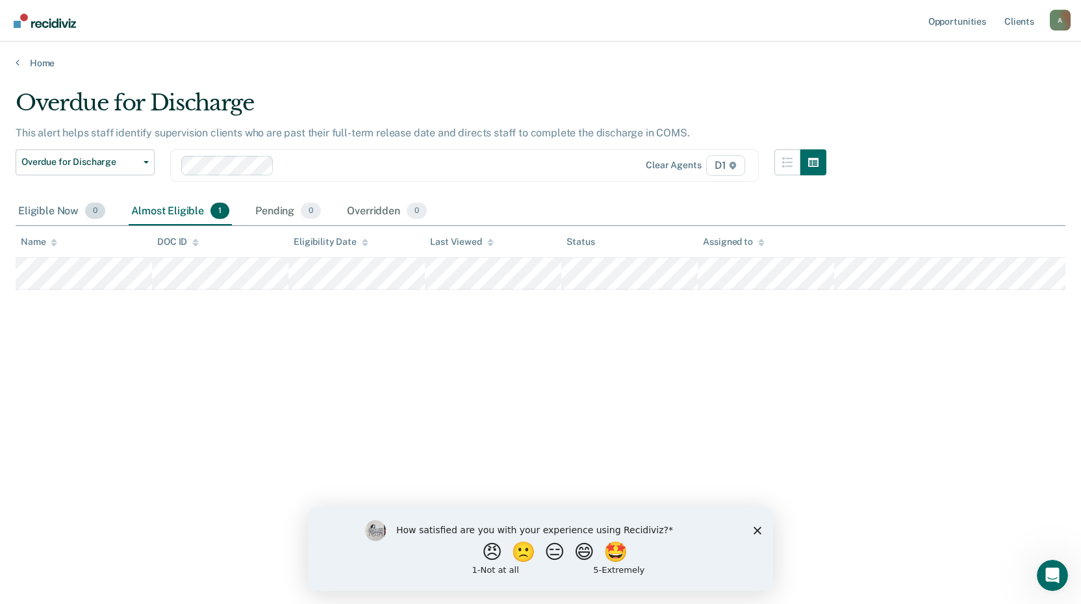
click at [62, 204] on div "Eligible Now 0" at bounding box center [62, 212] width 92 height 29
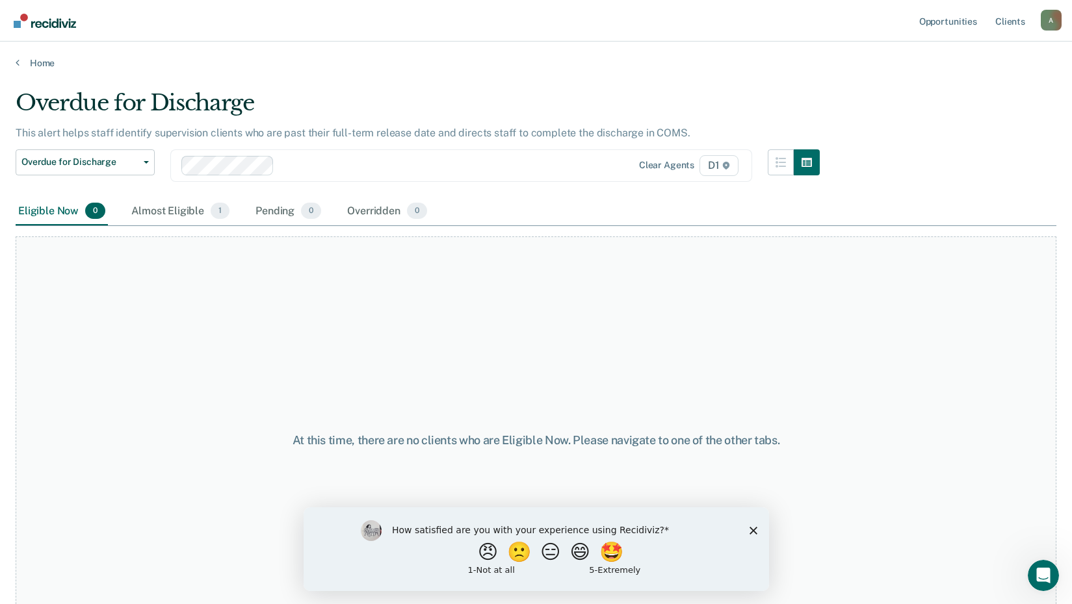
click at [31, 73] on main "Overdue for Discharge This alert helps staff identify supervision clients who a…" at bounding box center [536, 335] width 1072 height 532
click at [31, 69] on main "Overdue for Discharge This alert helps staff identify supervision clients who a…" at bounding box center [536, 335] width 1072 height 532
click at [33, 67] on link "Home" at bounding box center [536, 63] width 1040 height 12
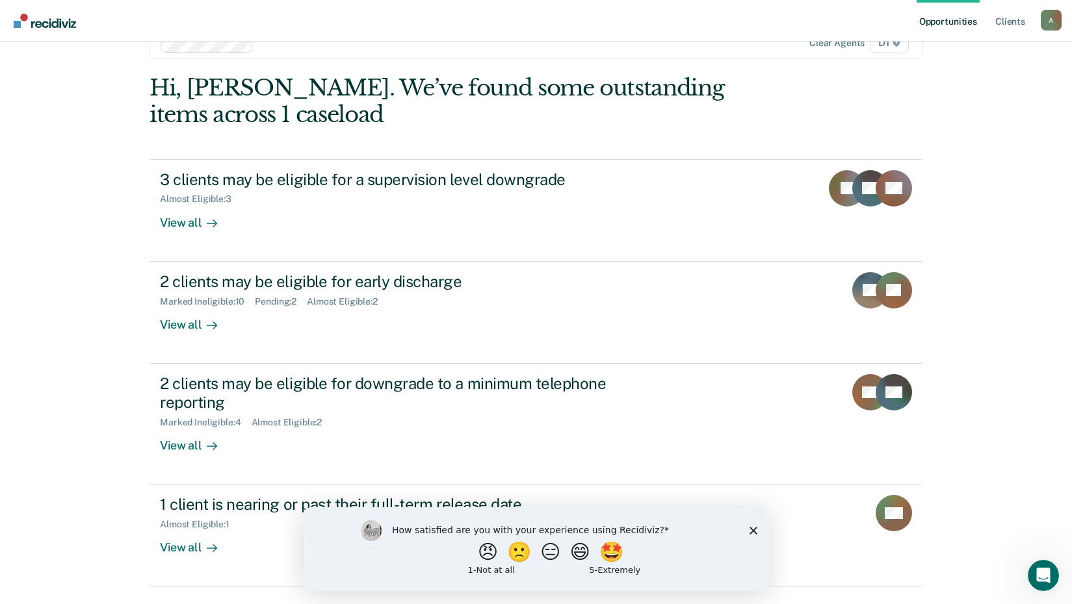
scroll to position [70, 0]
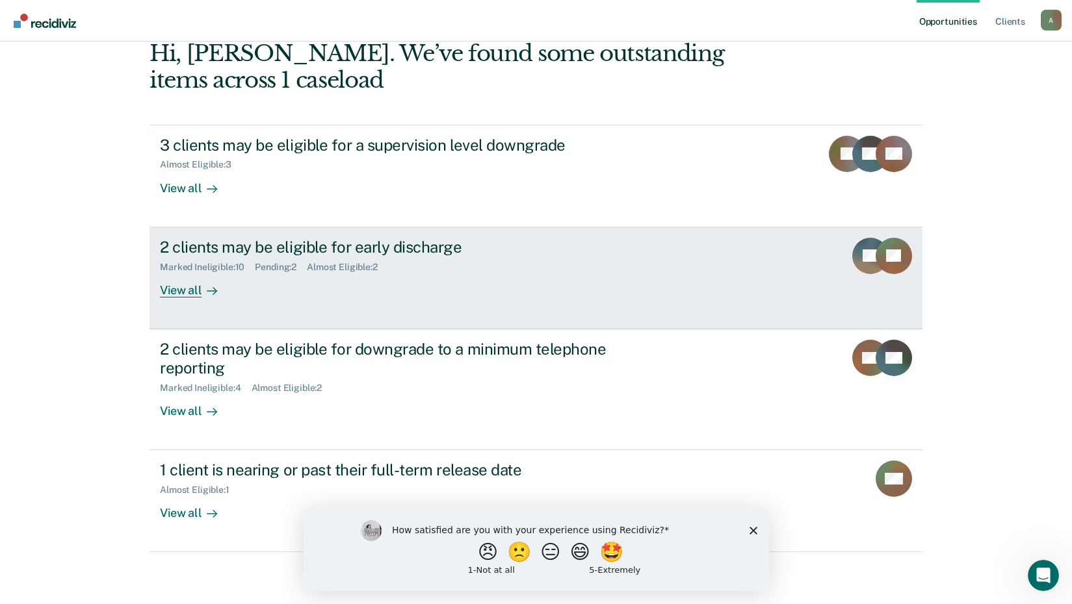
click at [323, 245] on div "2 clients may be eligible for early discharge" at bounding box center [388, 247] width 456 height 19
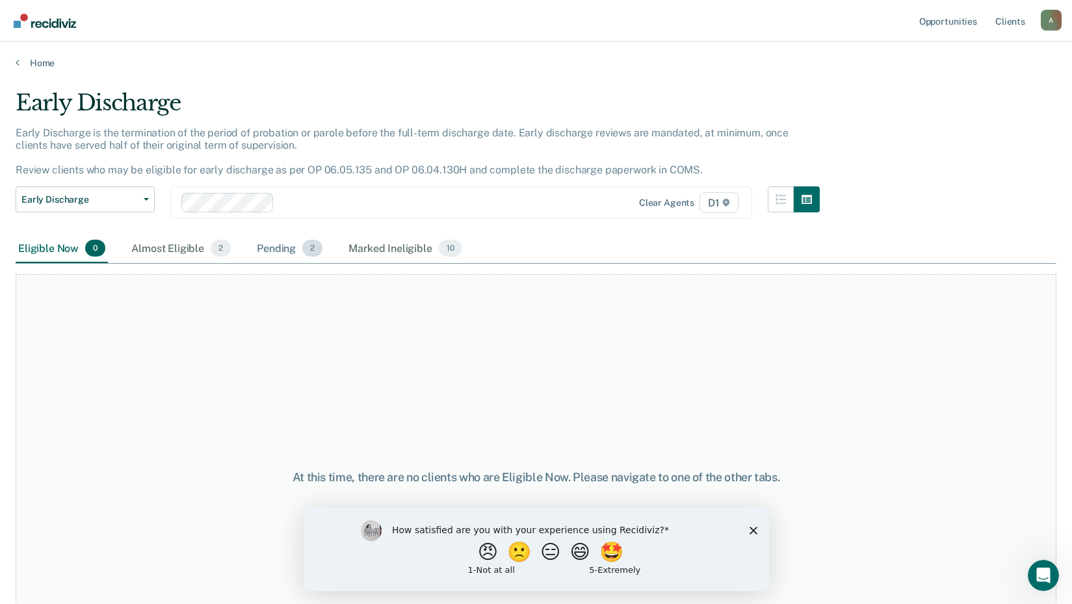
click at [316, 259] on div "Pending 2" at bounding box center [289, 249] width 71 height 29
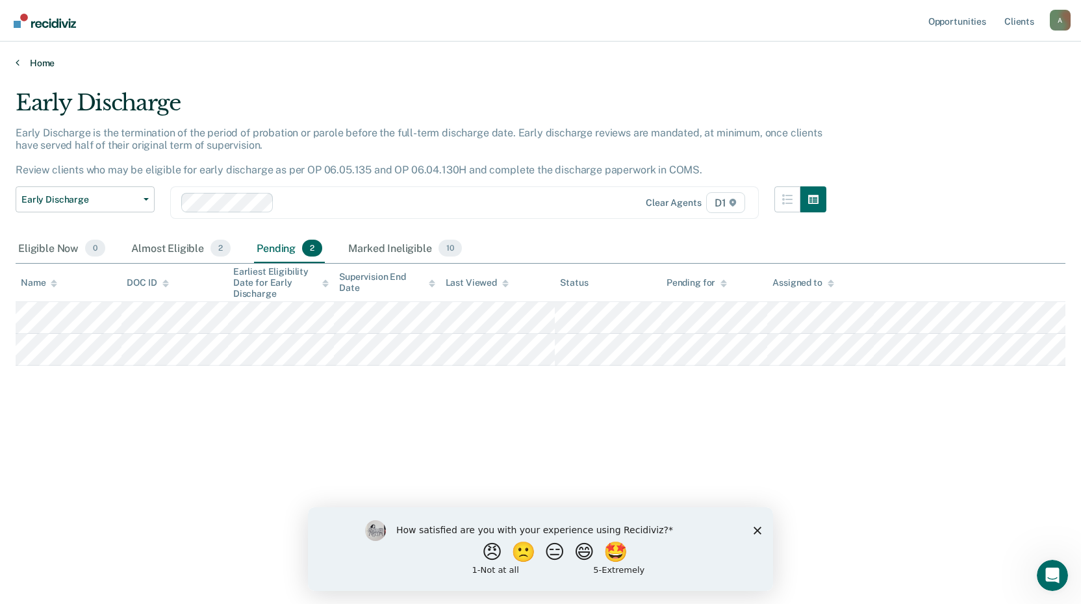
click at [31, 60] on link "Home" at bounding box center [541, 63] width 1050 height 12
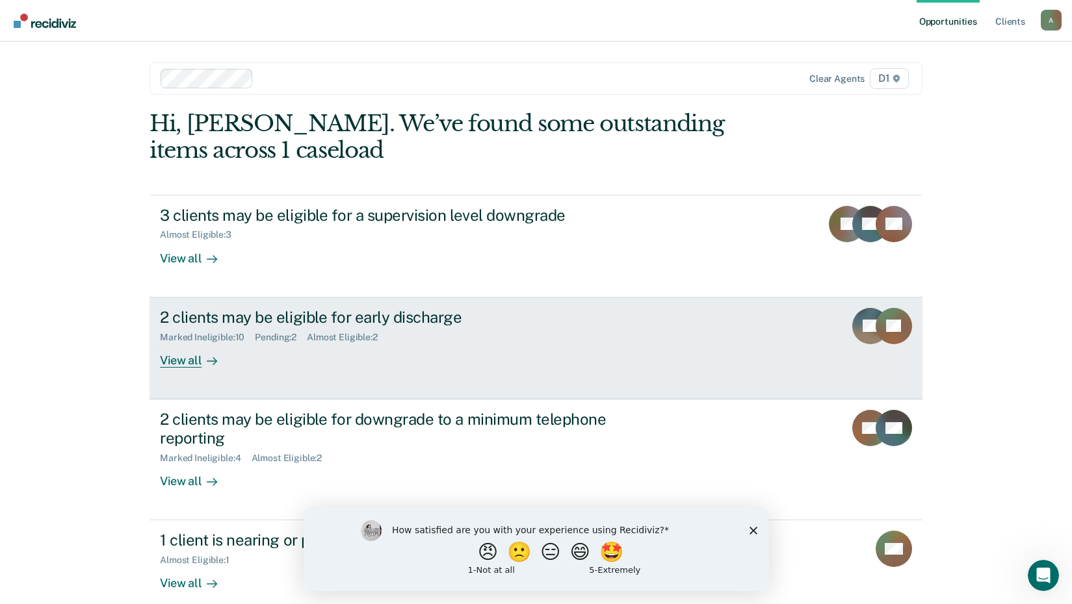
click at [241, 358] on div "2 clients may be eligible for early discharge Marked Ineligible : 10 Pending : …" at bounding box center [403, 338] width 487 height 60
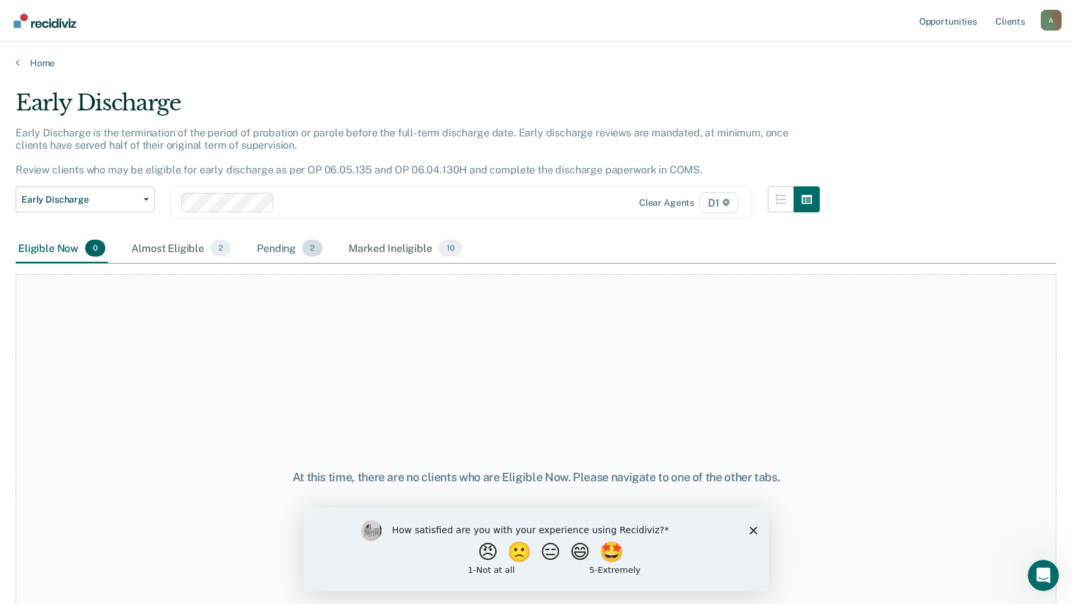
click at [266, 245] on div "Pending 2" at bounding box center [289, 249] width 71 height 29
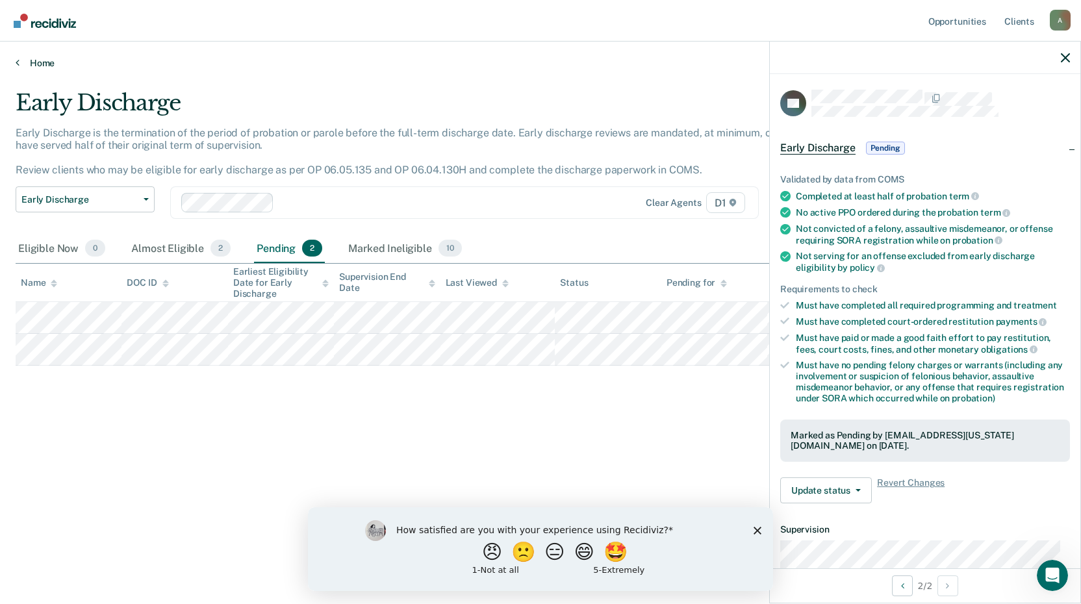
click at [40, 63] on link "Home" at bounding box center [541, 63] width 1050 height 12
